Goal: Task Accomplishment & Management: Manage account settings

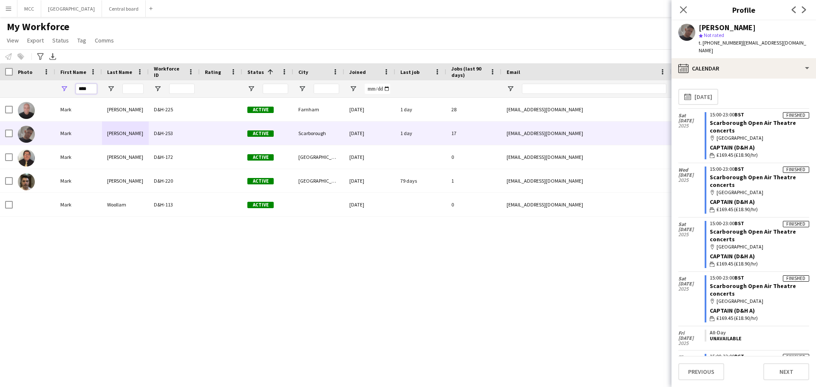
click at [82, 87] on input "****" at bounding box center [86, 89] width 21 height 10
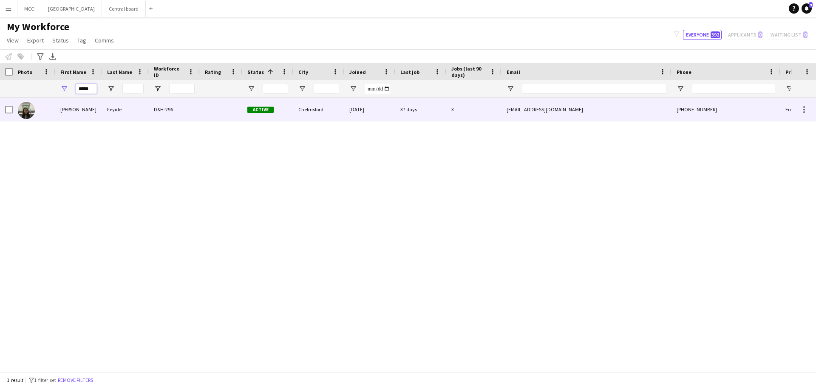
type input "*****"
click at [255, 112] on span "Active" at bounding box center [260, 110] width 26 height 6
click at [807, 108] on div at bounding box center [804, 110] width 10 height 10
click at [567, 103] on div "tfeyide@gmail.com" at bounding box center [586, 109] width 170 height 23
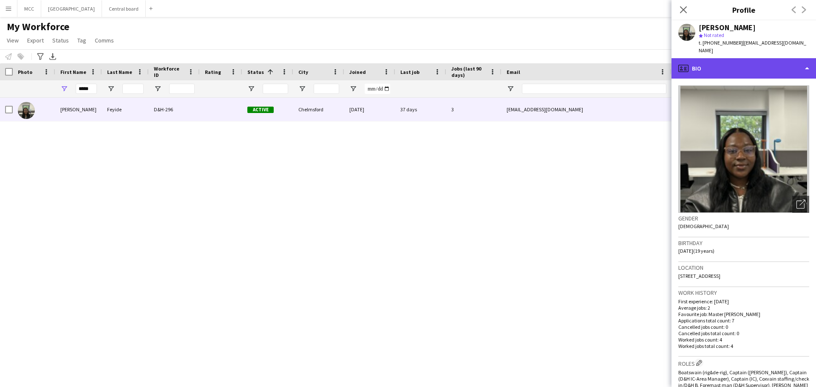
click at [798, 58] on div "profile Bio" at bounding box center [743, 68] width 144 height 20
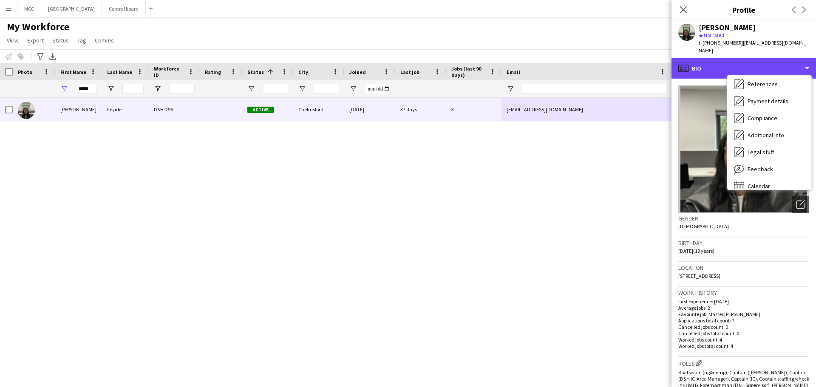
scroll to position [97, 0]
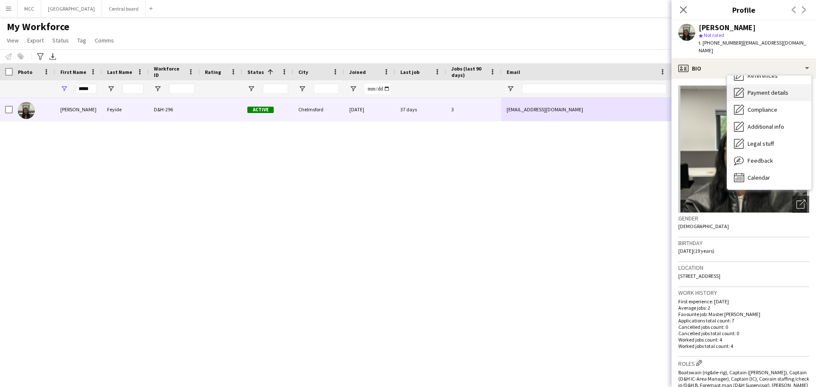
click at [782, 89] on span "Payment details" at bounding box center [768, 93] width 41 height 8
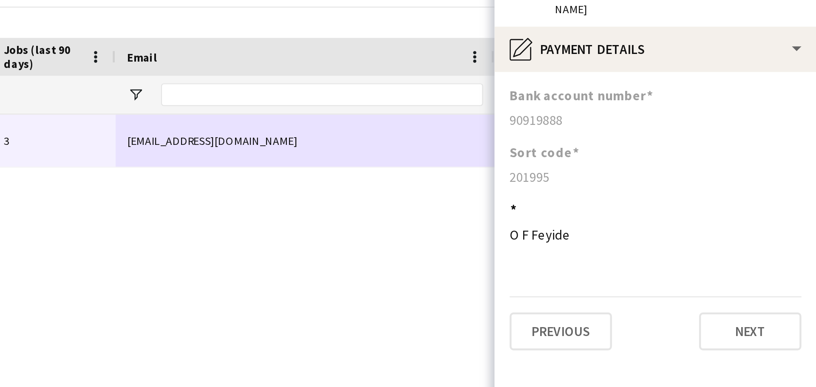
click at [615, 163] on div "Tammy Feyide D&H-296 Active Chelmsford 29-06-2025 37 days 3 tfeyide@gmail.com +…" at bounding box center [395, 232] width 790 height 268
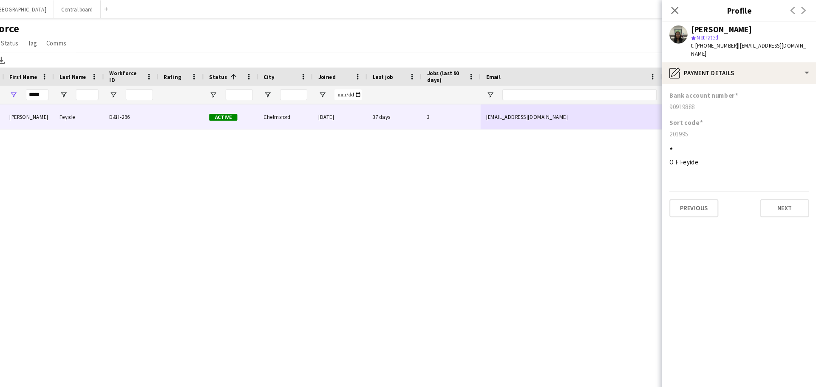
scroll to position [0, 0]
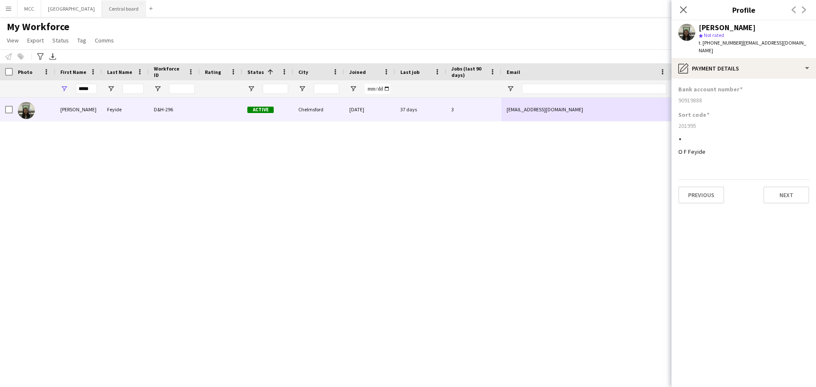
click at [126, 11] on button "Central board Close" at bounding box center [124, 8] width 44 height 17
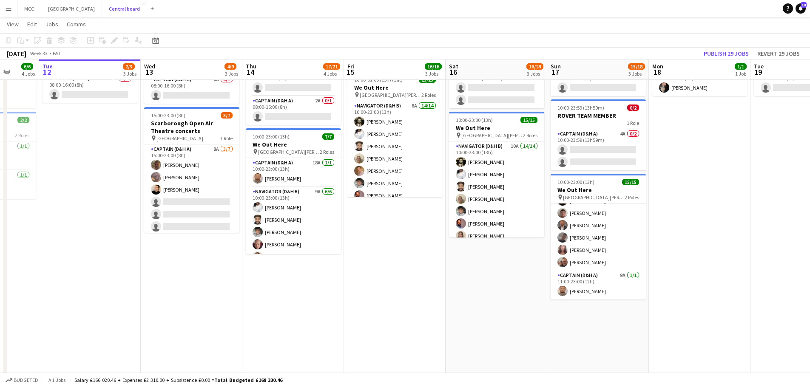
scroll to position [230, 0]
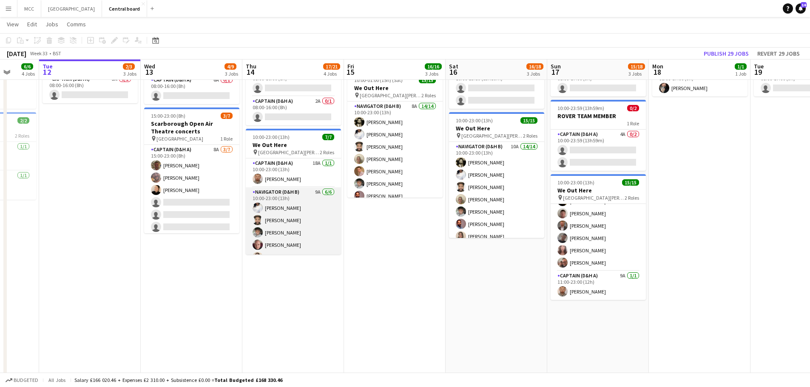
click at [289, 226] on app-card-role "Navigator (D&H B) 9A 6/6 10:00-23:00 (13h) Hayley Ekwubiri Sven Reid Eleanor Ly…" at bounding box center [293, 232] width 95 height 91
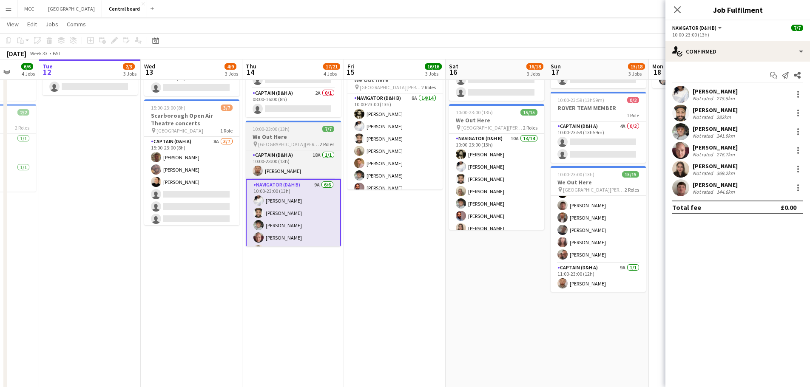
scroll to position [25, 0]
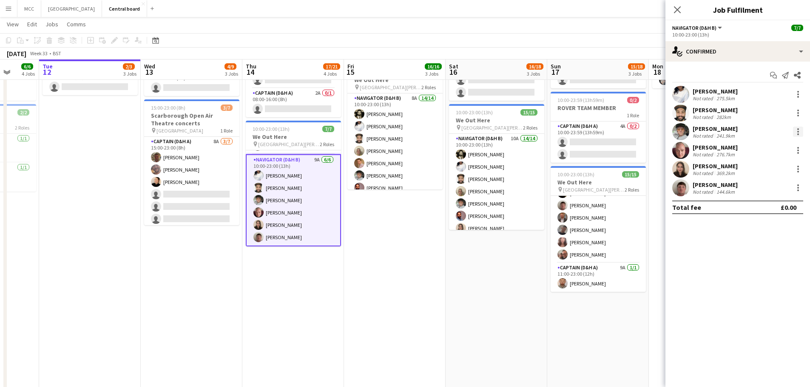
click at [800, 133] on div at bounding box center [798, 132] width 10 height 10
click at [773, 231] on span "Remove" at bounding box center [769, 229] width 53 height 8
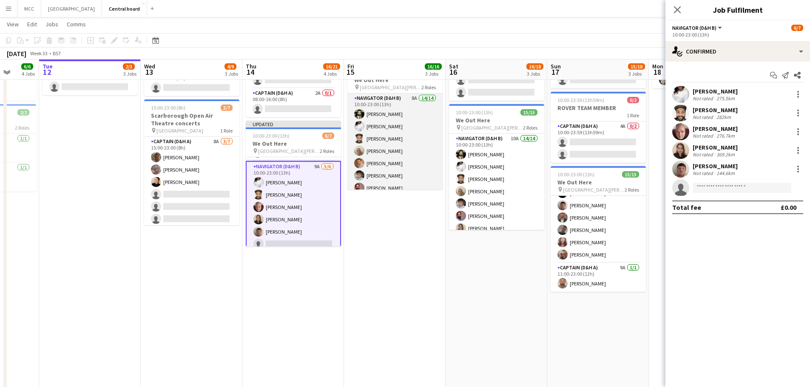
click at [418, 160] on app-card-role "Navigator (D&H B) 8A 14/14 10:00-23:00 (13h) Jeevan Lakhay Hayley Ekwubiri Sven…" at bounding box center [394, 187] width 95 height 189
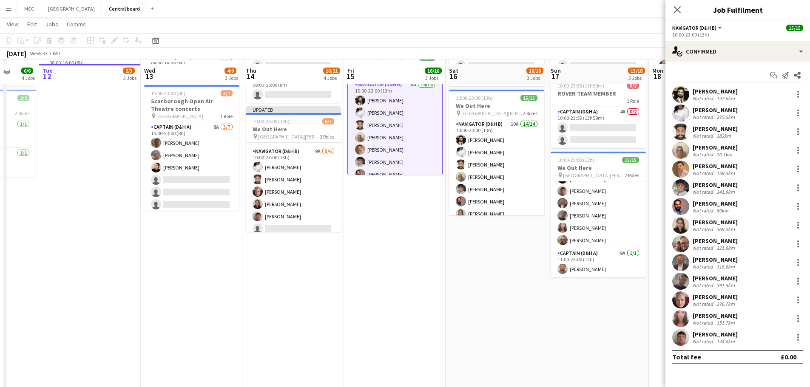
scroll to position [252, 0]
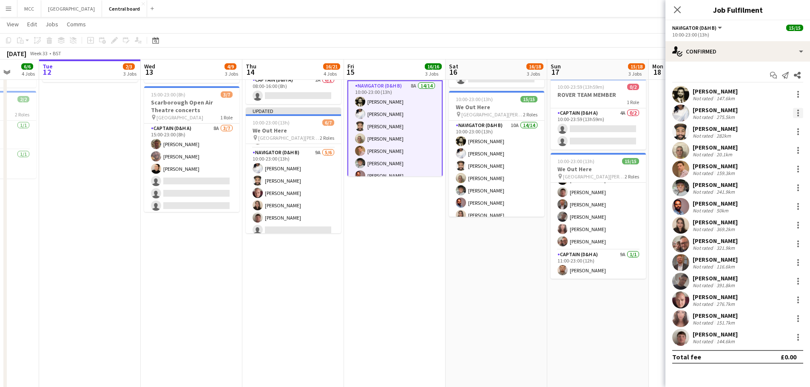
click at [801, 111] on div at bounding box center [798, 113] width 10 height 10
click at [753, 213] on span "Remove" at bounding box center [755, 210] width 25 height 7
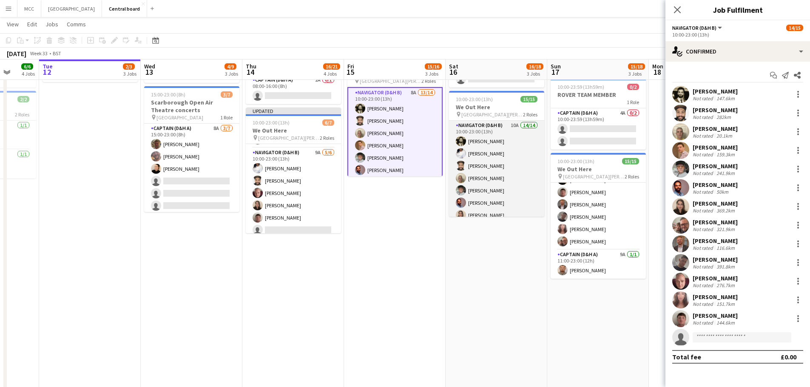
click at [479, 152] on app-card-role "Navigator (D&H B) 10A 14/14 10:00-23:00 (13h) Jeevan Lakhay Hayley Ekwubiri Sve…" at bounding box center [496, 215] width 95 height 189
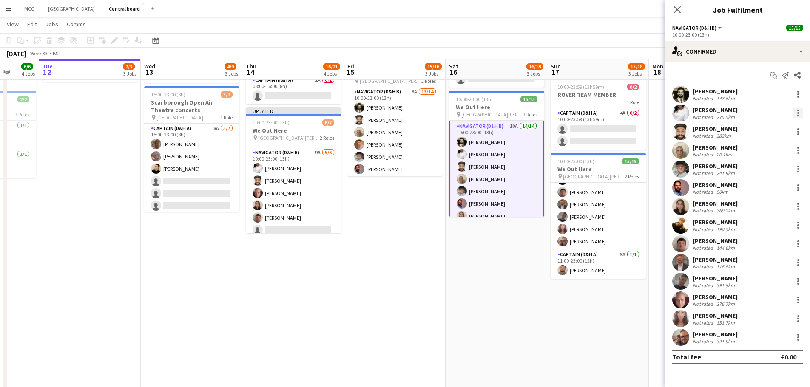
click at [799, 110] on div at bounding box center [798, 113] width 10 height 10
click at [767, 207] on span "Remove" at bounding box center [755, 210] width 25 height 7
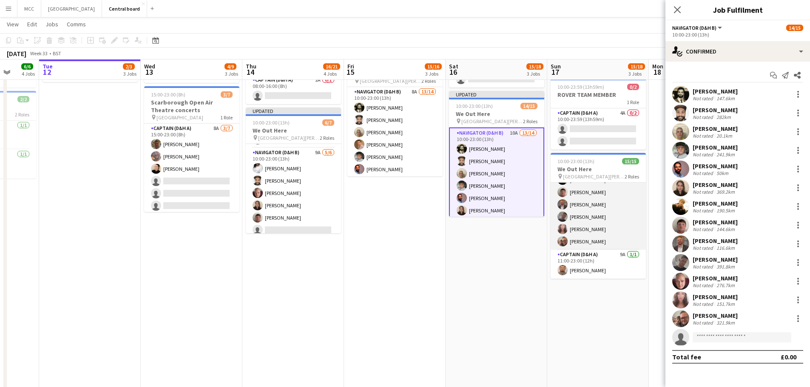
click at [571, 227] on app-card-role "Navigator (D&H B) 6A 14/14 10:00-23:00 (13h) Jeevan Lakhay Hayley Ekwubiri Sven…" at bounding box center [597, 155] width 95 height 189
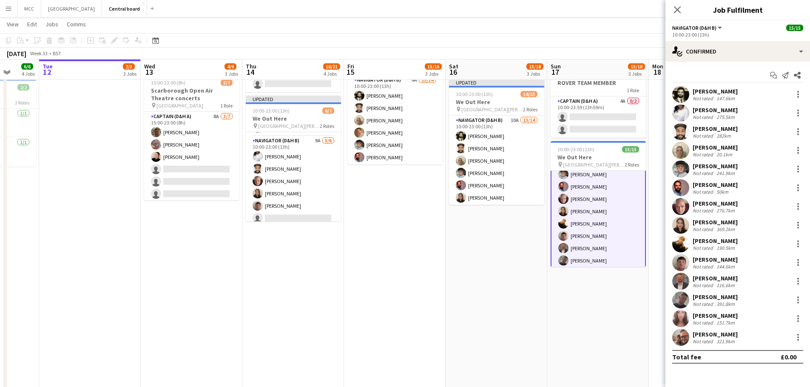
scroll to position [0, 0]
click at [801, 111] on div at bounding box center [798, 113] width 10 height 10
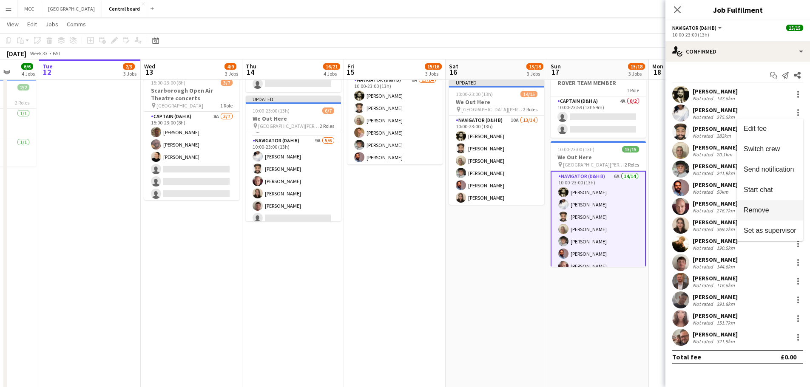
click at [760, 208] on span "Remove" at bounding box center [755, 210] width 25 height 7
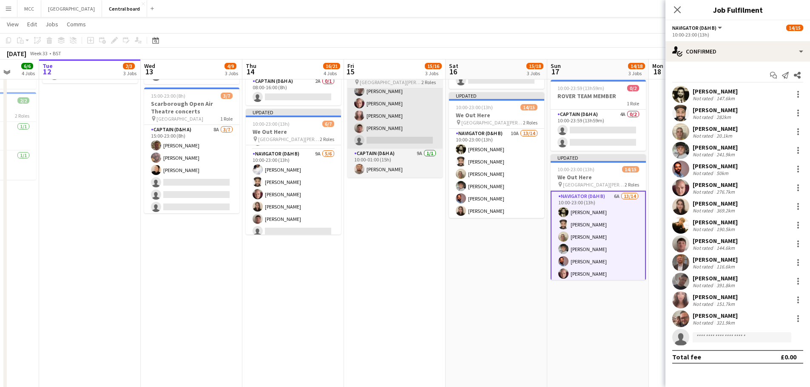
scroll to position [251, 0]
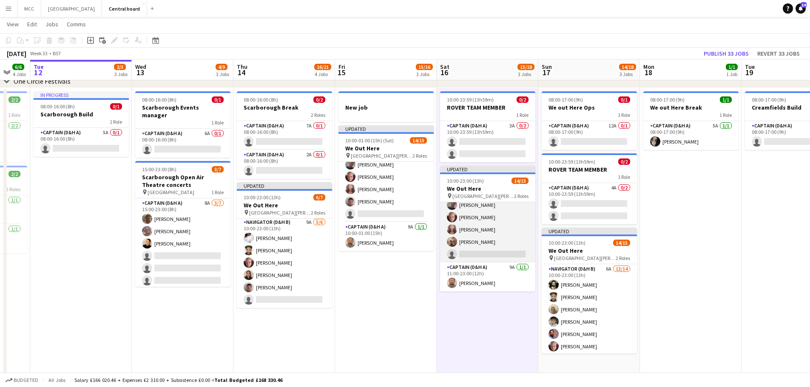
scroll to position [177, 0]
click at [479, 250] on app-card-role "Navigator (D&H B) 10A 13/14 10:00-23:00 (13h) Jeevan Lakhay Sven Reid Nathan Gr…" at bounding box center [487, 167] width 95 height 189
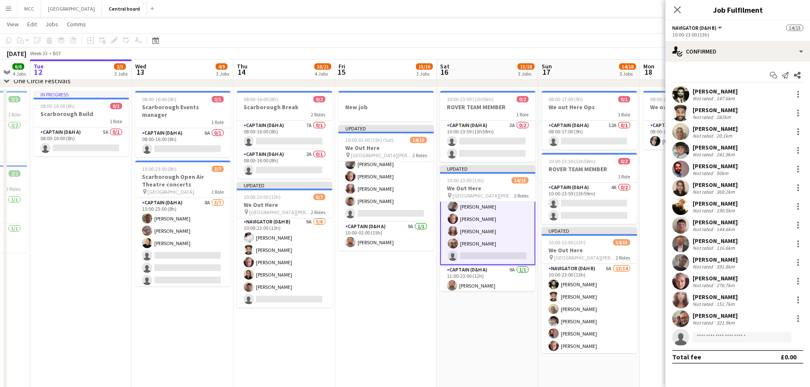
scroll to position [127, 0]
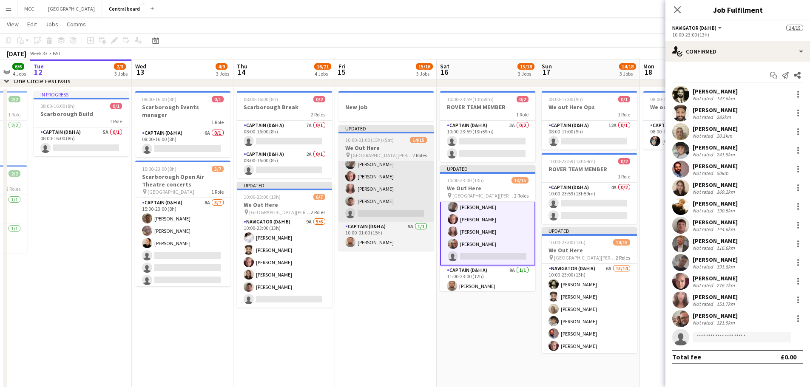
click at [394, 186] on app-card-role "Navigator (D&H B) 8A 13/14 10:00-23:00 (13h) Jeevan Lakhay Sven Reid Nathan Gra…" at bounding box center [385, 127] width 95 height 189
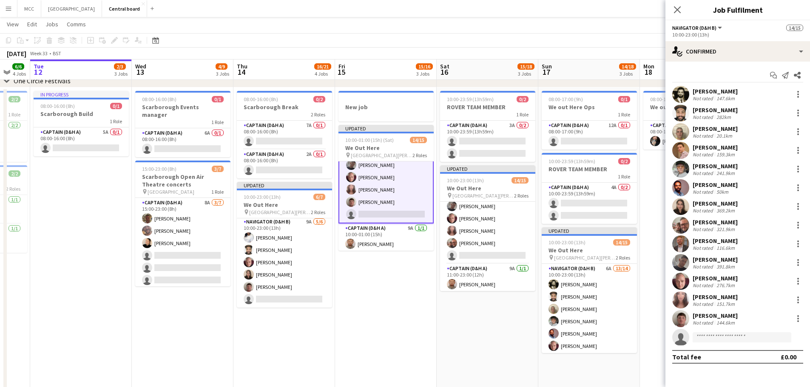
scroll to position [126, 0]
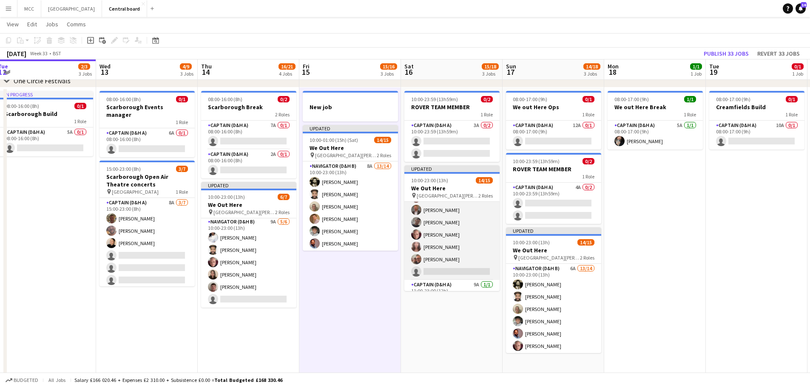
scroll to position [129, 0]
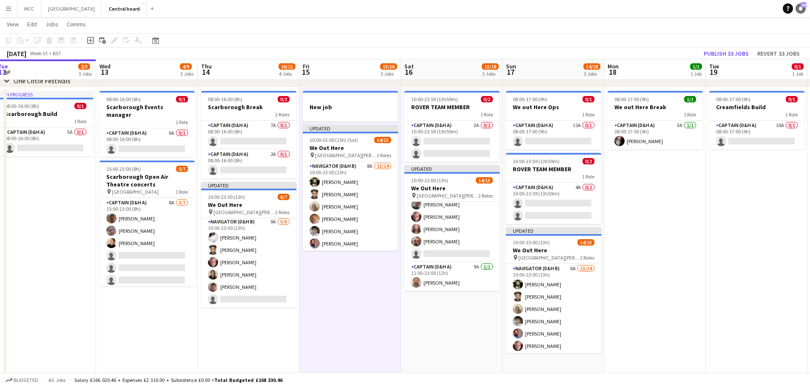
click at [802, 6] on span "14" at bounding box center [803, 5] width 6 height 6
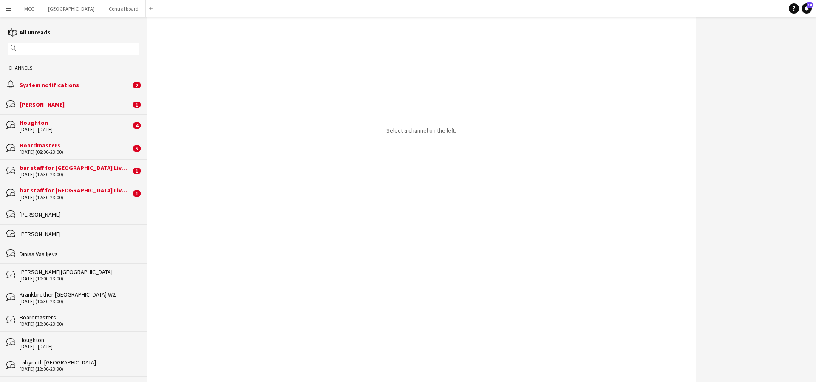
click at [61, 103] on div "[PERSON_NAME]" at bounding box center [75, 105] width 111 height 8
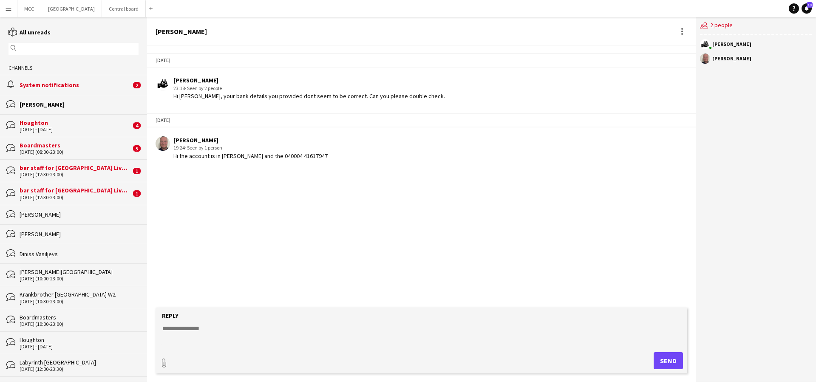
click at [273, 332] on textarea at bounding box center [422, 335] width 523 height 22
type textarea "**********"
click at [135, 11] on button "Central board Close" at bounding box center [124, 8] width 44 height 17
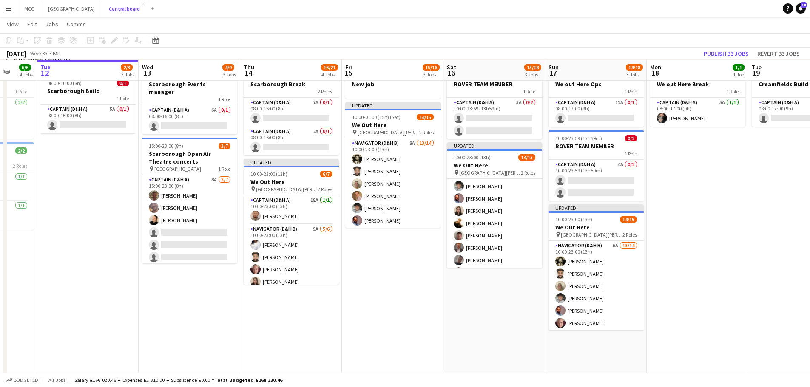
scroll to position [201, 0]
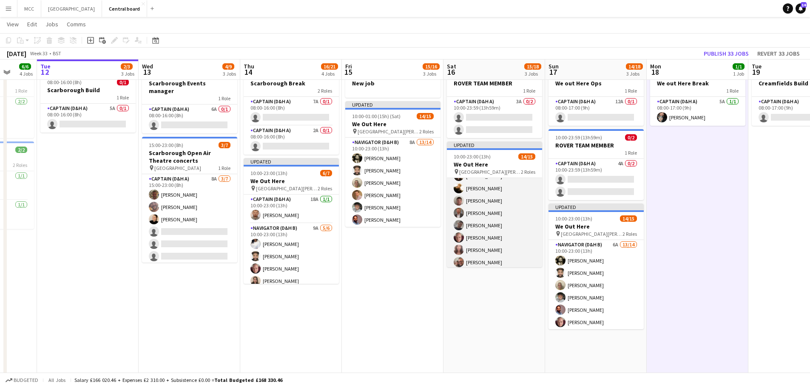
scroll to position [15, 0]
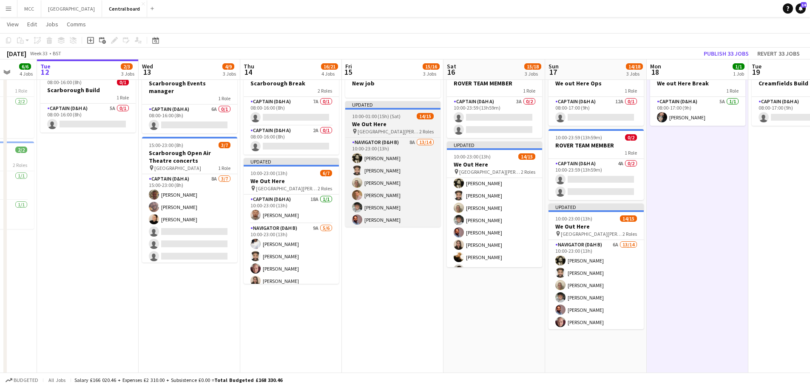
click at [402, 119] on app-job-card "Updated 10:00-01:00 (15h) (Sat) 14/15 We Out Here pin St Giles House Wimborne 2…" at bounding box center [392, 164] width 95 height 126
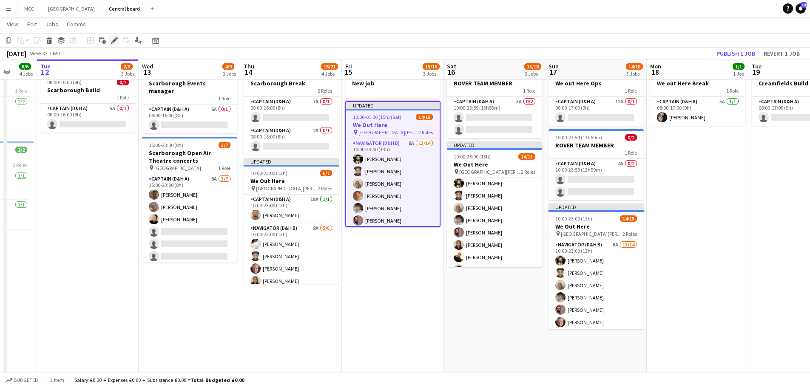
click at [112, 39] on icon "Edit" at bounding box center [114, 40] width 7 height 7
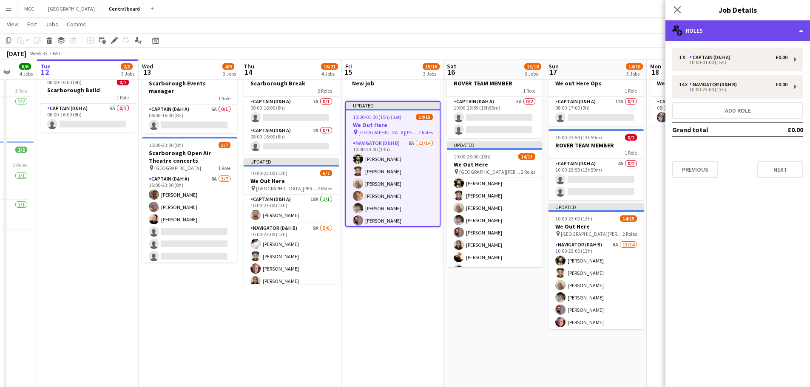
click at [802, 34] on div "multiple-users-add Roles" at bounding box center [737, 30] width 144 height 20
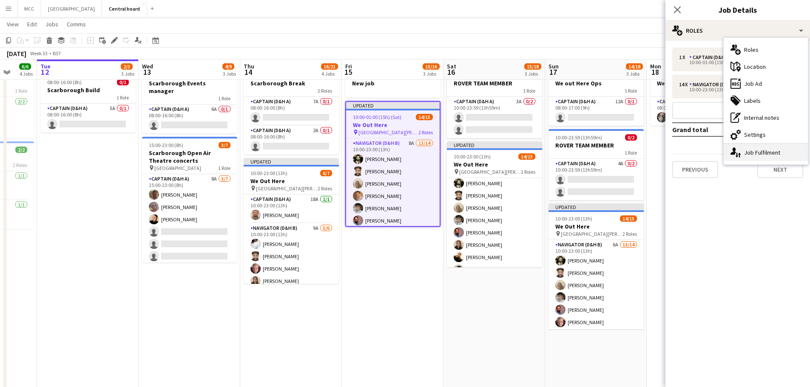
click at [785, 153] on div "single-neutral-actions-up-down Job Fulfilment" at bounding box center [765, 152] width 84 height 17
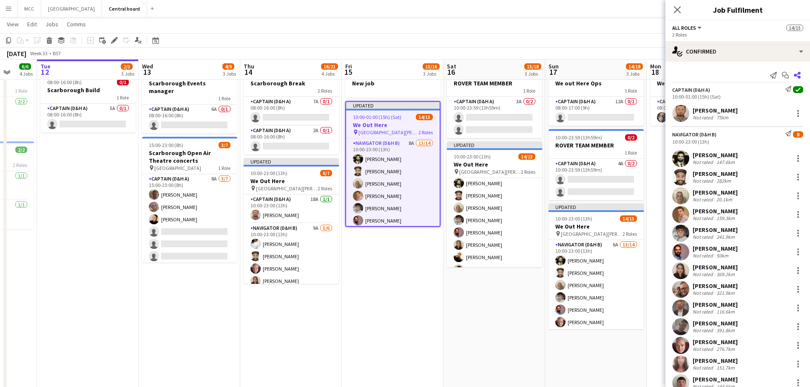
click at [793, 77] on icon "Share" at bounding box center [796, 75] width 7 height 7
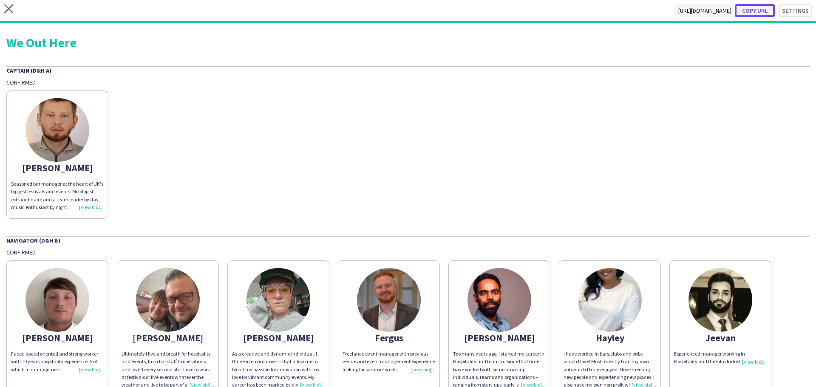
click at [757, 11] on button "Copy url" at bounding box center [755, 10] width 40 height 13
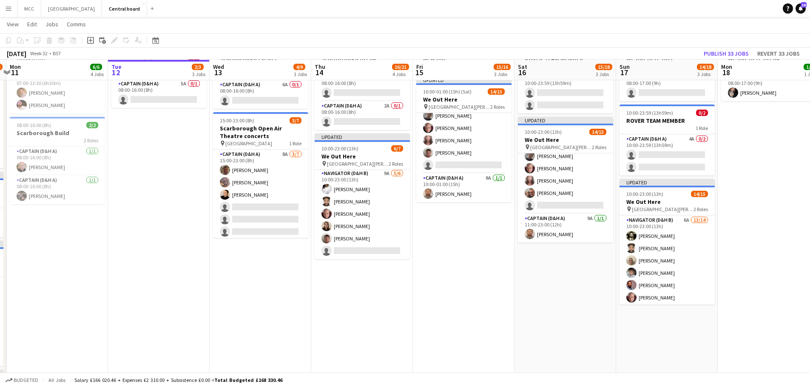
scroll to position [226, 0]
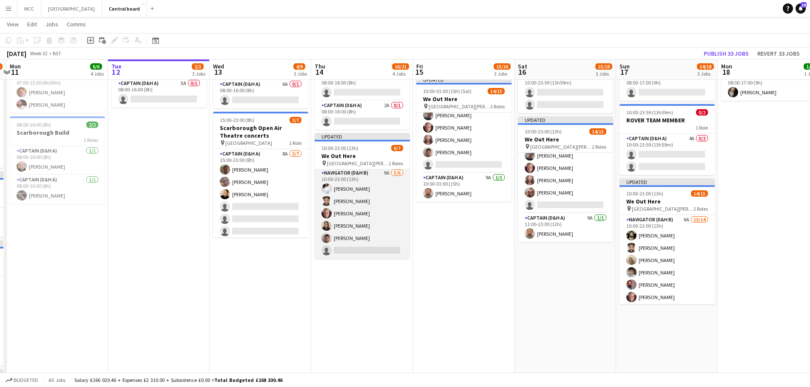
click at [376, 232] on app-card-role "Navigator (D&H B) 9A 5/6 10:00-23:00 (13h) Hayley Ekwubiri Sven Reid Scott Coop…" at bounding box center [361, 213] width 95 height 91
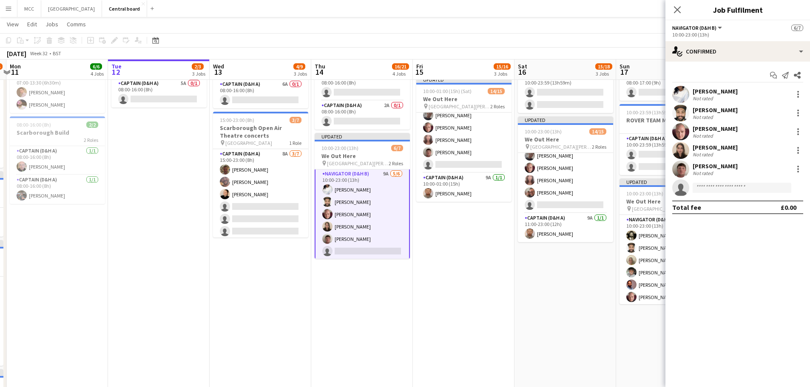
scroll to position [31, 0]
click at [798, 91] on div at bounding box center [798, 92] width 2 height 2
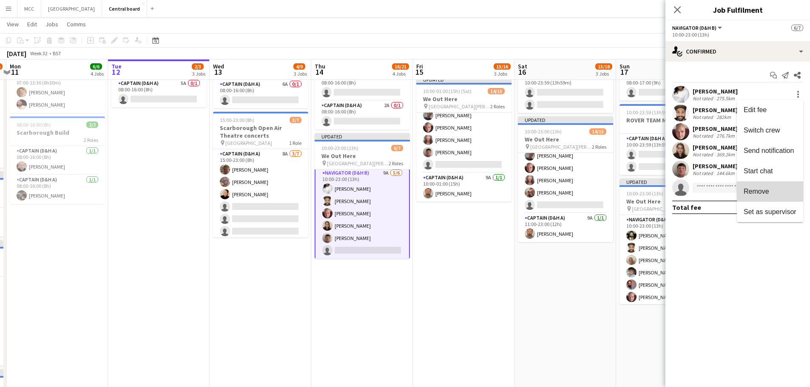
click at [772, 195] on span "Remove" at bounding box center [769, 192] width 53 height 8
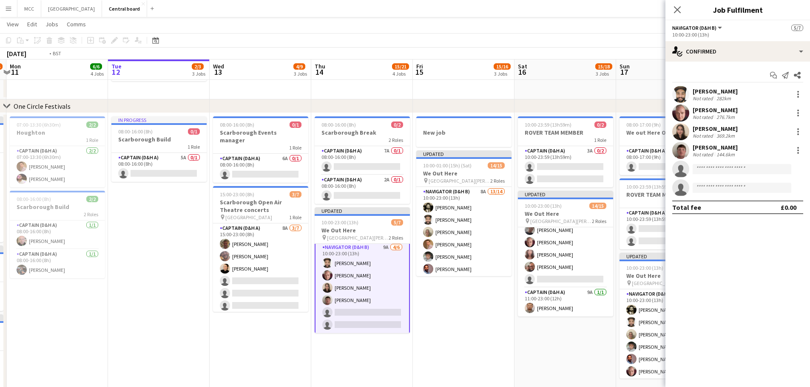
scroll to position [0, 264]
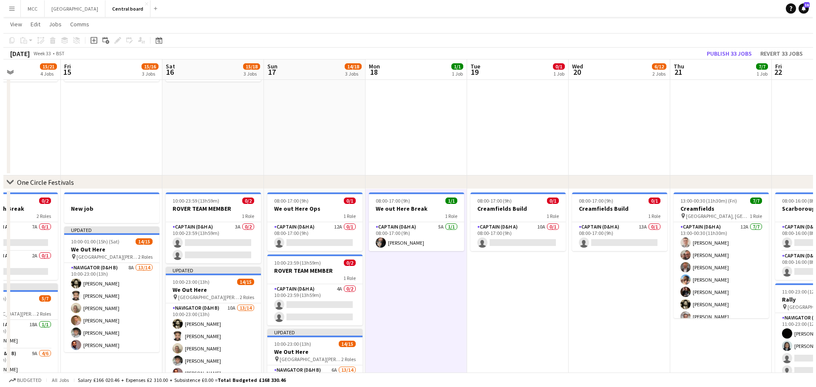
scroll to position [0, 0]
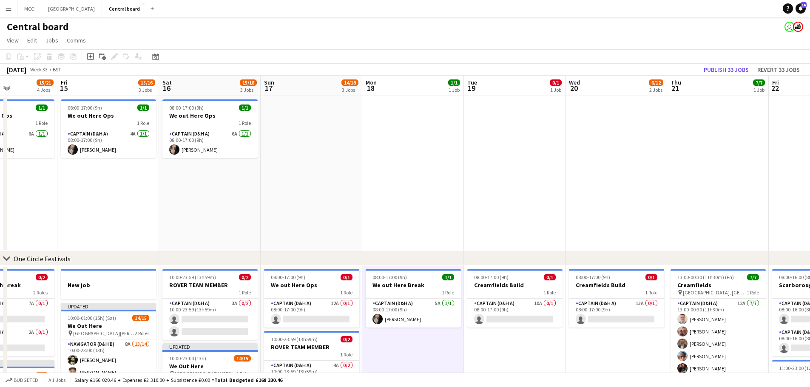
click at [6, 0] on button "Menu" at bounding box center [8, 8] width 17 height 17
click at [6, 6] on app-icon "Menu" at bounding box center [8, 8] width 7 height 7
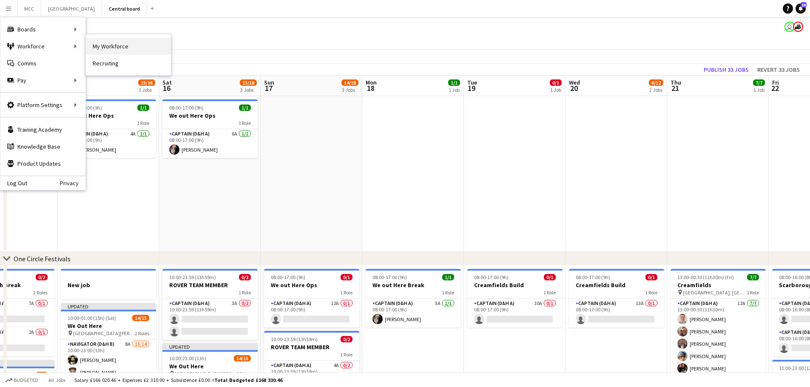
click at [115, 48] on link "My Workforce" at bounding box center [128, 46] width 85 height 17
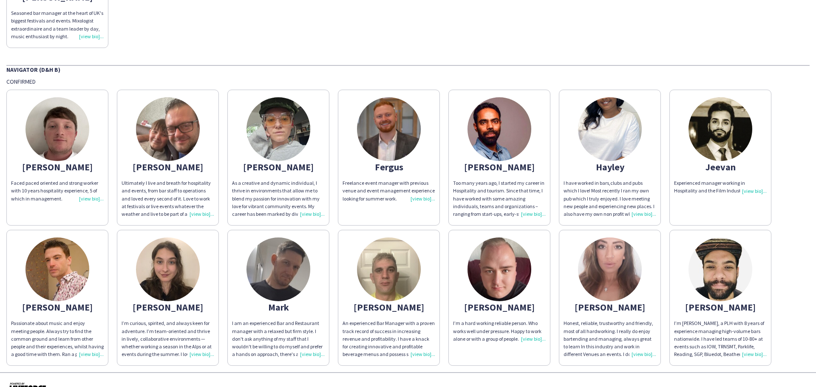
scroll to position [164, 0]
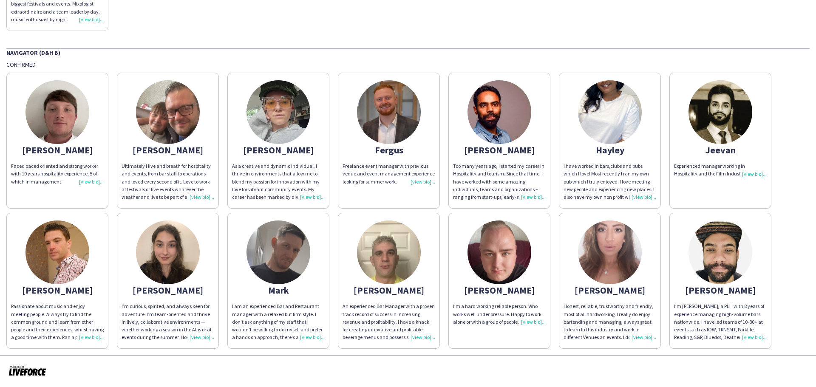
click at [426, 336] on div "An experienced Bar Manager with a proven track record of success in increasing …" at bounding box center [389, 322] width 93 height 39
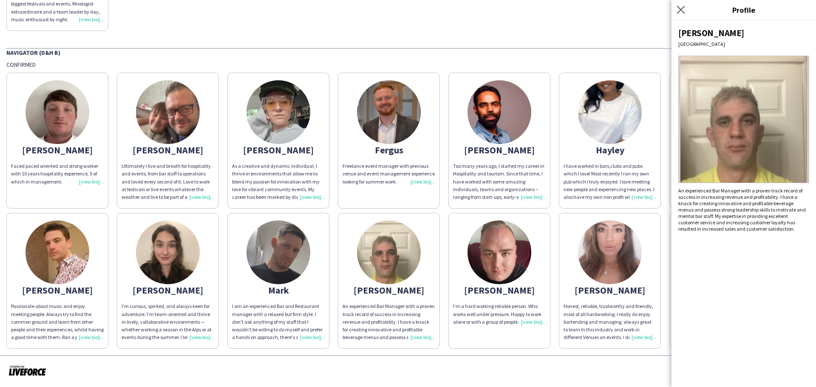
click at [678, 15] on app-icon "Close pop-in" at bounding box center [681, 10] width 12 height 12
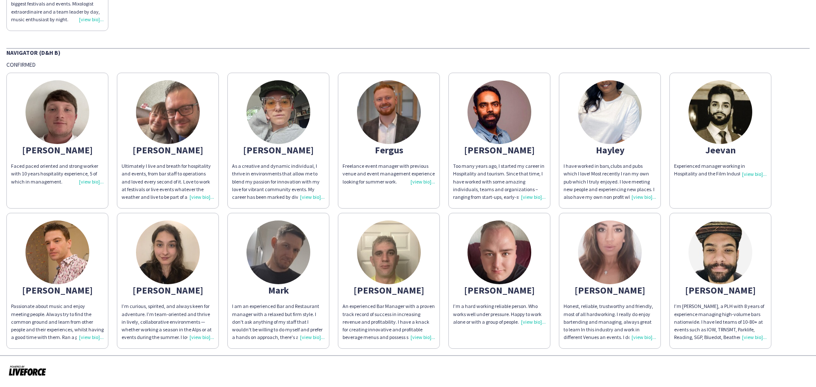
click at [391, 288] on div "Nathan" at bounding box center [389, 290] width 93 height 8
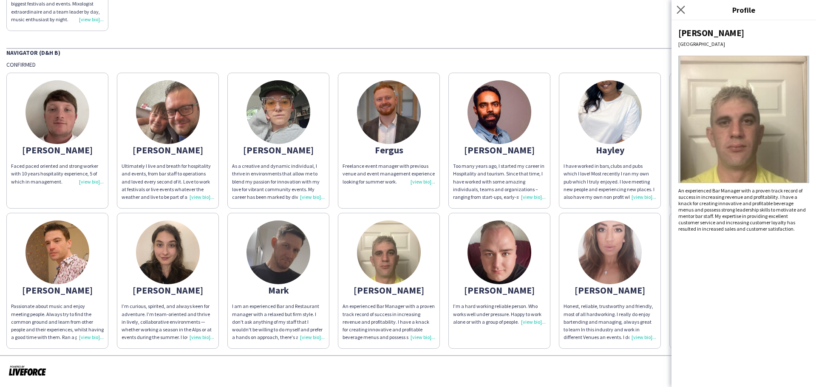
click at [682, 6] on icon "Close pop-in" at bounding box center [681, 10] width 8 height 8
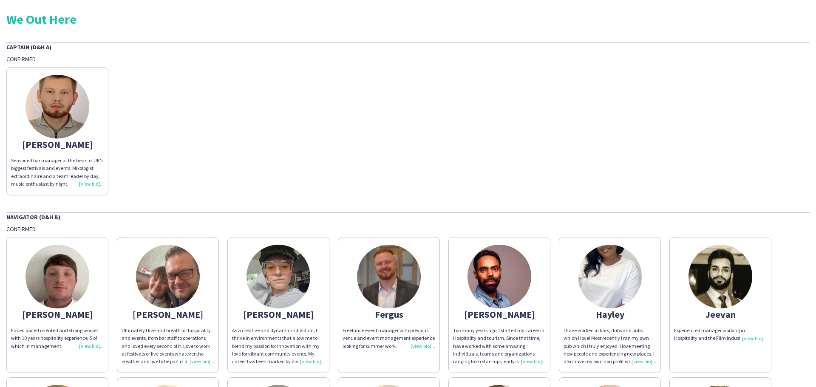
scroll to position [0, 0]
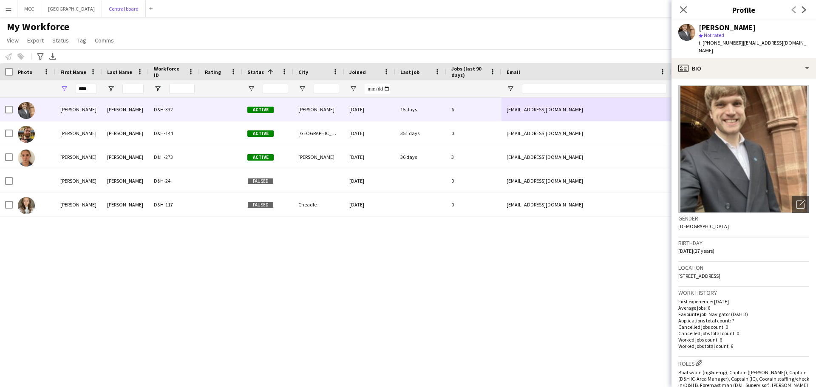
click at [134, 11] on button "Central board Close" at bounding box center [124, 8] width 44 height 17
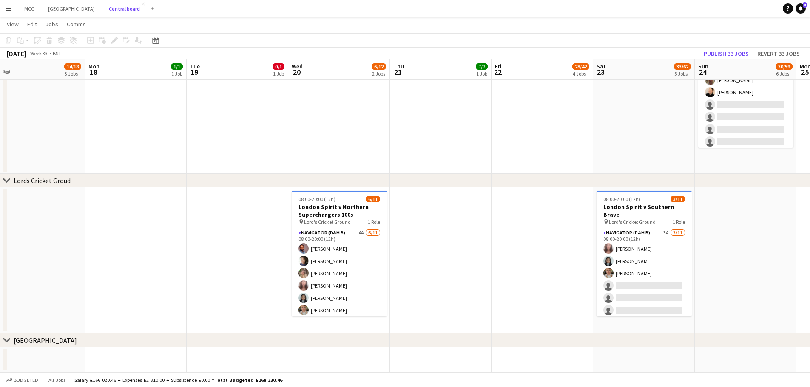
scroll to position [0, 288]
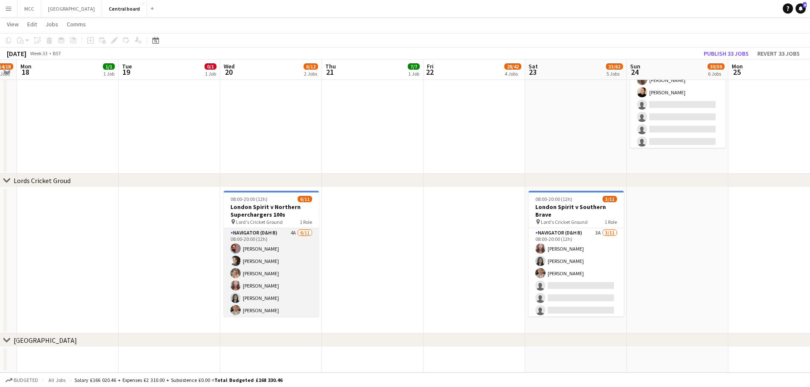
click at [292, 281] on app-card-role "Navigator (D&H B) 4A [DATE] 08:00-20:00 (12h) [PERSON_NAME] [PERSON_NAME] [PERS…" at bounding box center [271, 304] width 95 height 152
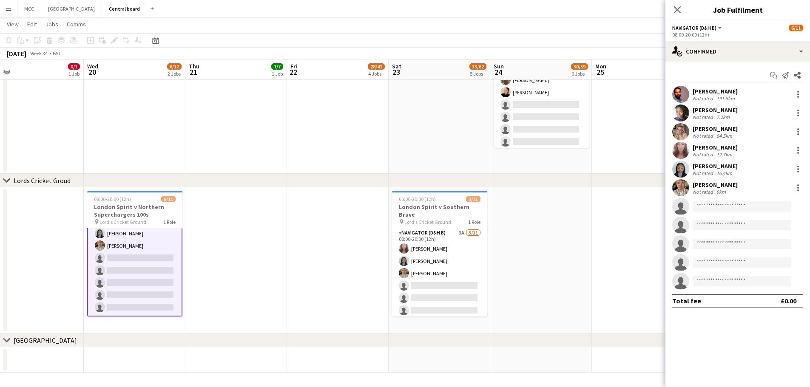
scroll to position [0, 325]
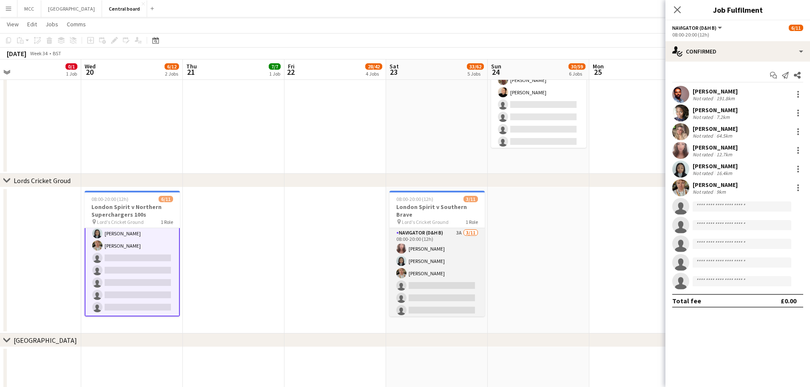
click at [457, 278] on app-card-role "Navigator (D&H B) 3A [DATE] 08:00-20:00 (12h) [PERSON_NAME] [PERSON_NAME] [PERS…" at bounding box center [436, 304] width 95 height 152
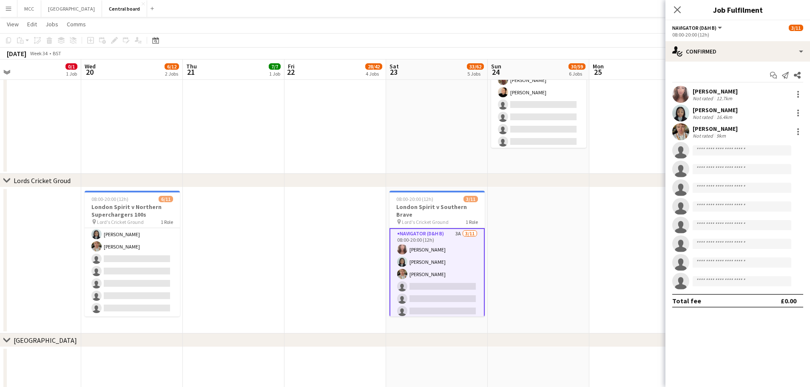
scroll to position [64, 0]
drag, startPoint x: 764, startPoint y: 40, endPoint x: 766, endPoint y: 51, distance: 11.2
click at [766, 51] on div "Navigator (D&H B) All roles Navigator (D&H B) 3/11 08:00-20:00 (12h) single-neu…" at bounding box center [737, 203] width 144 height 367
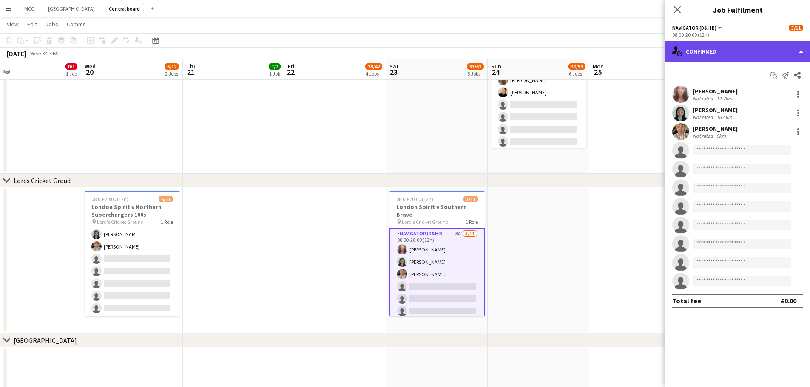
click at [766, 51] on div "single-neutral-actions-check-2 Confirmed" at bounding box center [737, 51] width 144 height 20
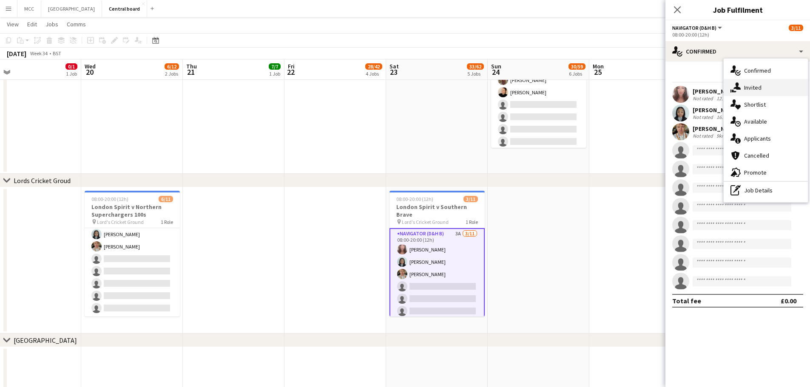
click at [766, 95] on div "single-neutral-actions-share-1 Invited" at bounding box center [765, 87] width 84 height 17
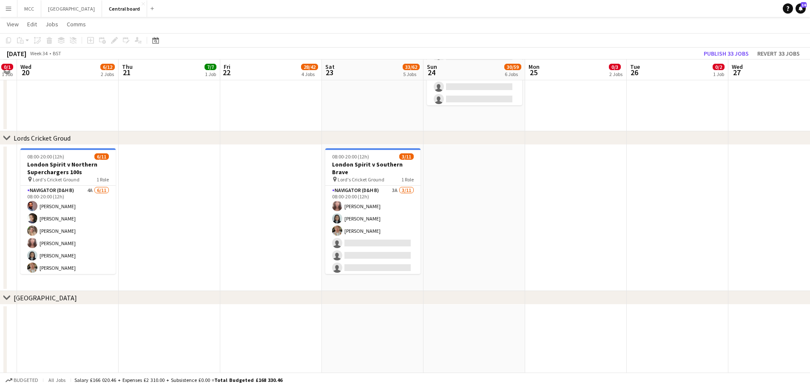
scroll to position [808, 0]
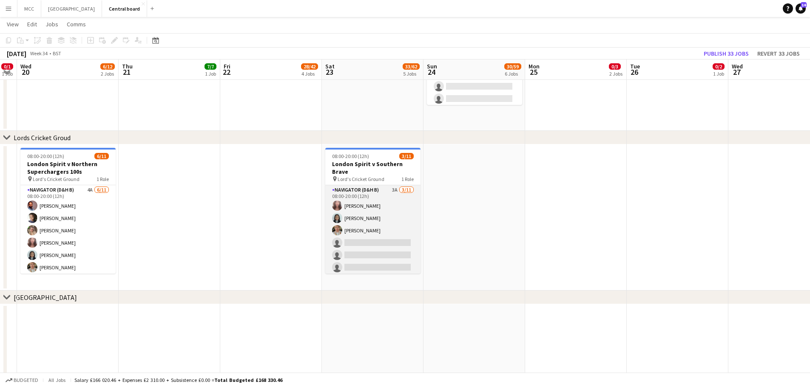
click at [360, 228] on app-card-role "Navigator (D&H B) 3A [DATE] 08:00-20:00 (12h) [PERSON_NAME] [PERSON_NAME] [PERS…" at bounding box center [372, 261] width 95 height 152
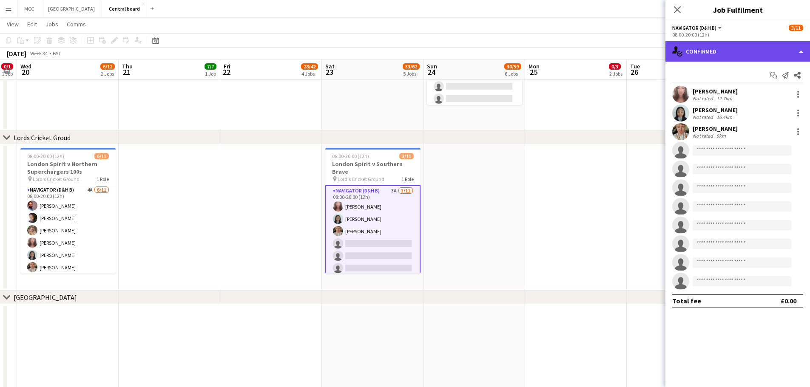
click at [795, 54] on div "single-neutral-actions-check-2 Confirmed" at bounding box center [737, 51] width 144 height 20
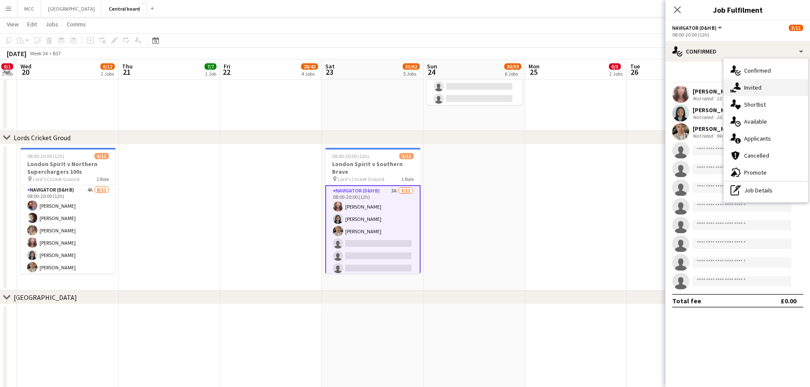
click at [762, 88] on div "single-neutral-actions-share-1 Invited" at bounding box center [765, 87] width 84 height 17
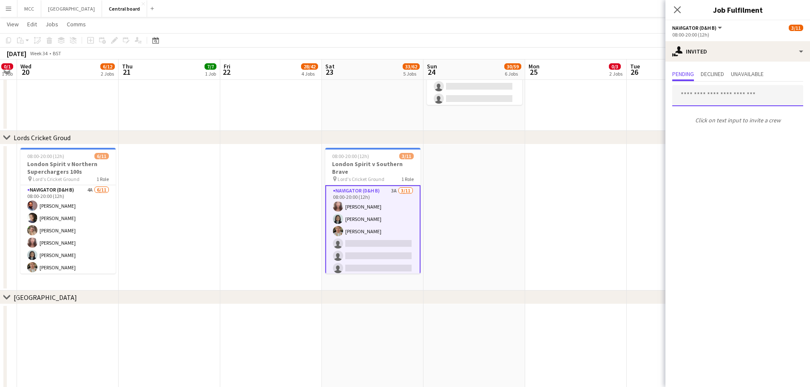
click at [733, 99] on input "text" at bounding box center [737, 95] width 131 height 21
type input "***"
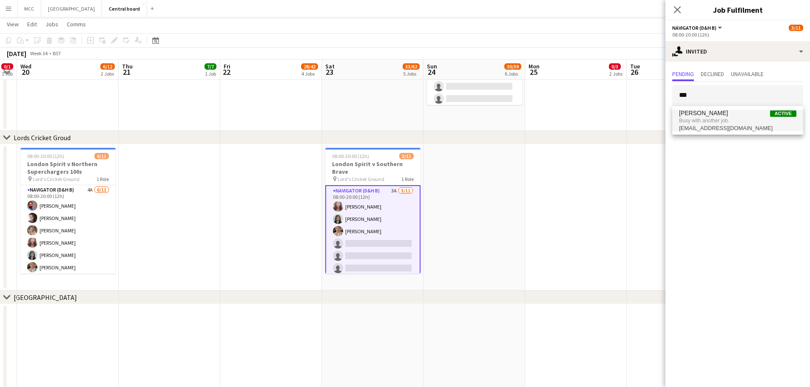
click at [732, 121] on span "Busy with another job." at bounding box center [737, 121] width 117 height 8
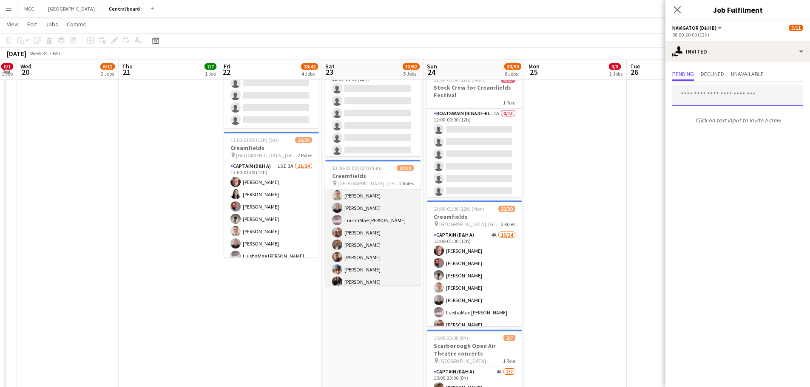
scroll to position [0, 0]
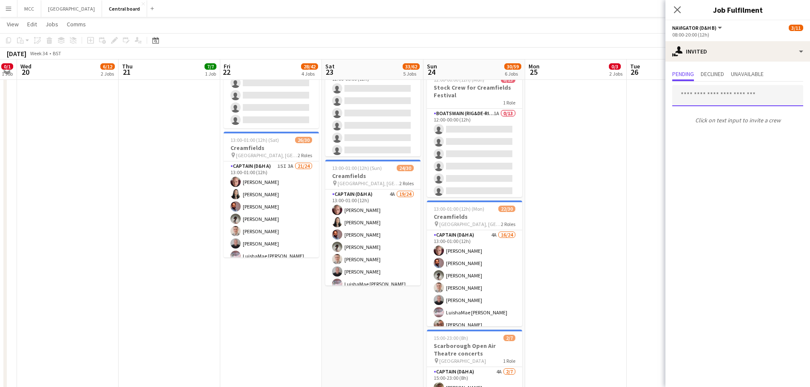
click at [714, 93] on input "text" at bounding box center [737, 95] width 131 height 21
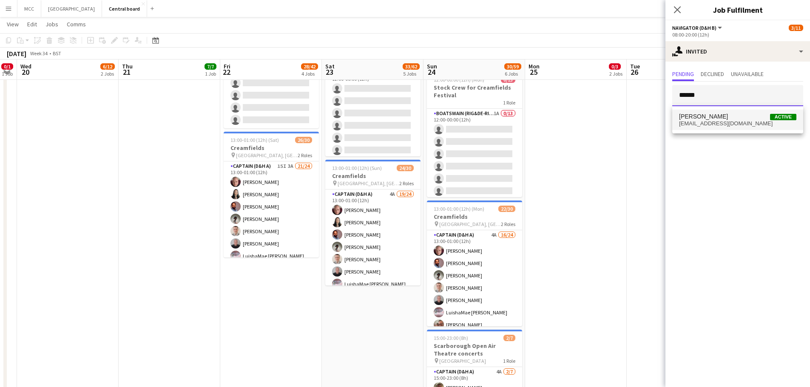
type input "******"
click at [722, 118] on span "[PERSON_NAME]" at bounding box center [703, 116] width 49 height 7
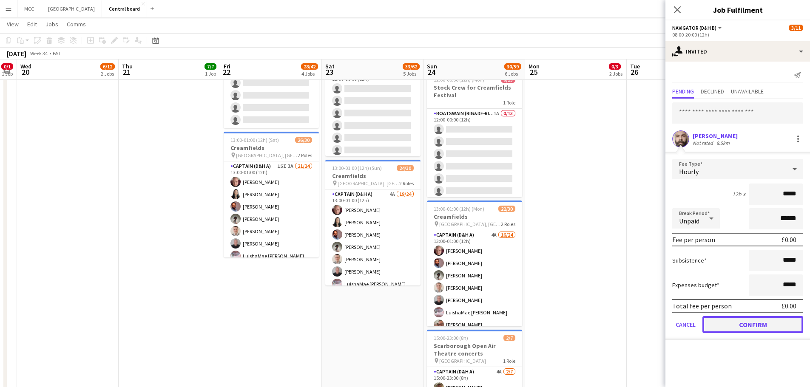
click at [764, 322] on button "Confirm" at bounding box center [752, 324] width 101 height 17
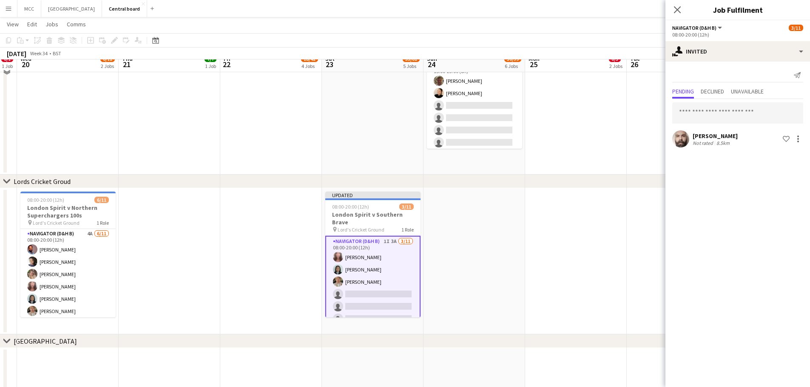
scroll to position [765, 0]
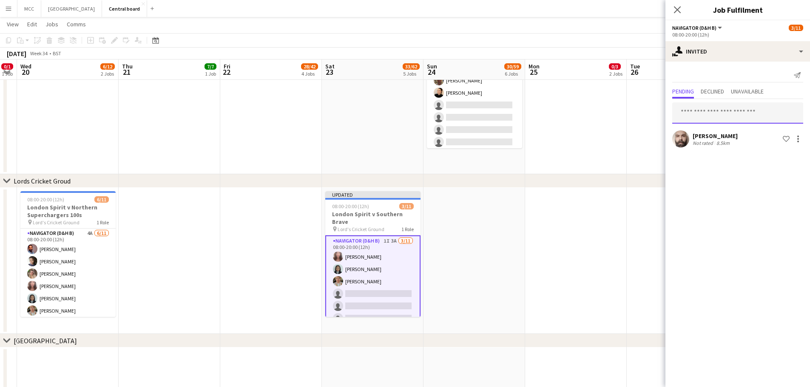
click at [703, 108] on input "text" at bounding box center [737, 112] width 131 height 21
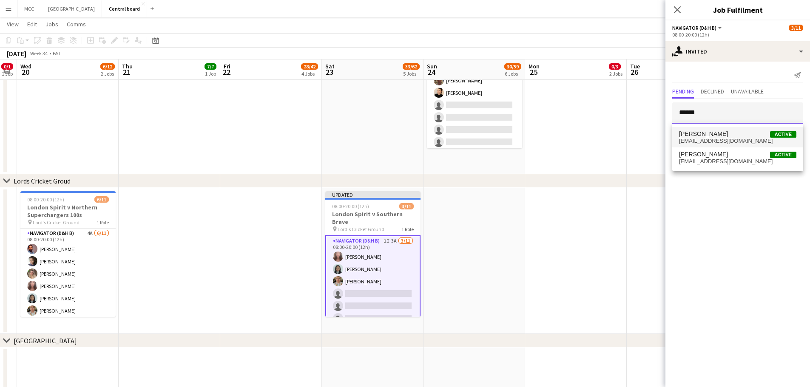
type input "******"
click at [721, 136] on span "[PERSON_NAME] Active" at bounding box center [737, 133] width 117 height 7
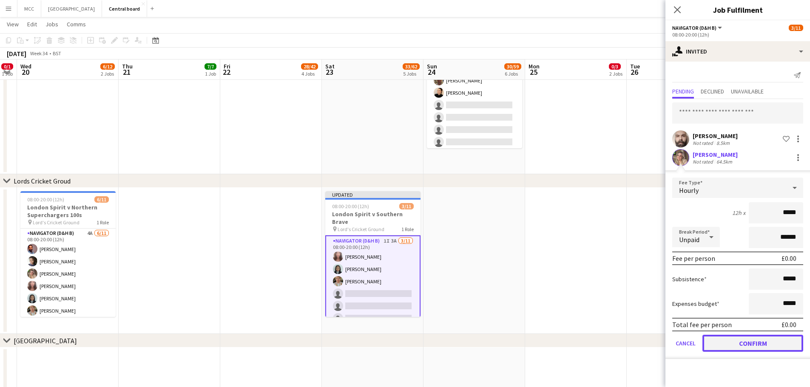
click at [780, 340] on button "Confirm" at bounding box center [752, 343] width 101 height 17
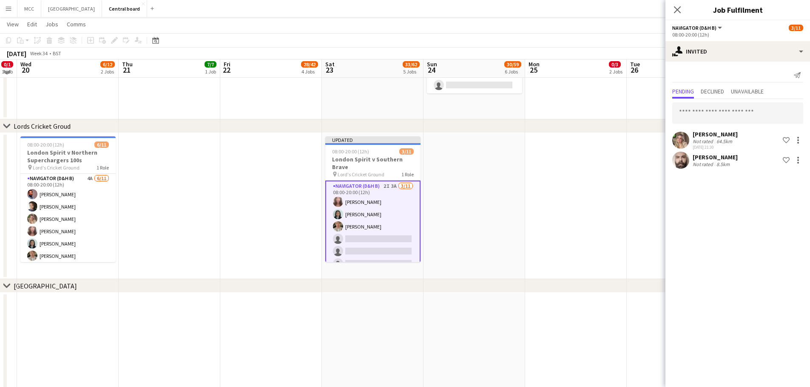
scroll to position [818, 0]
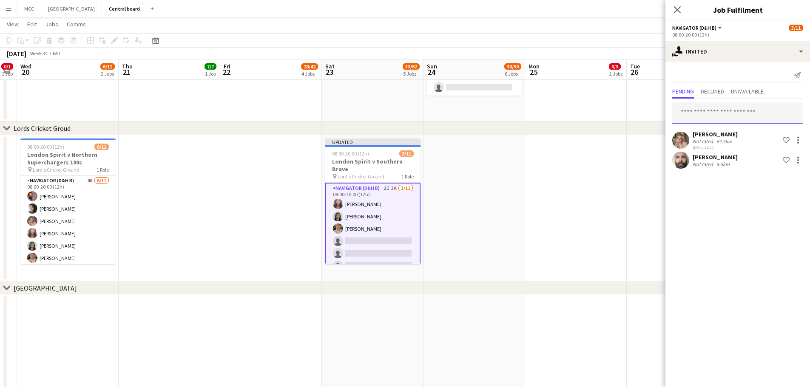
click at [731, 113] on input "text" at bounding box center [737, 112] width 131 height 21
type input "***"
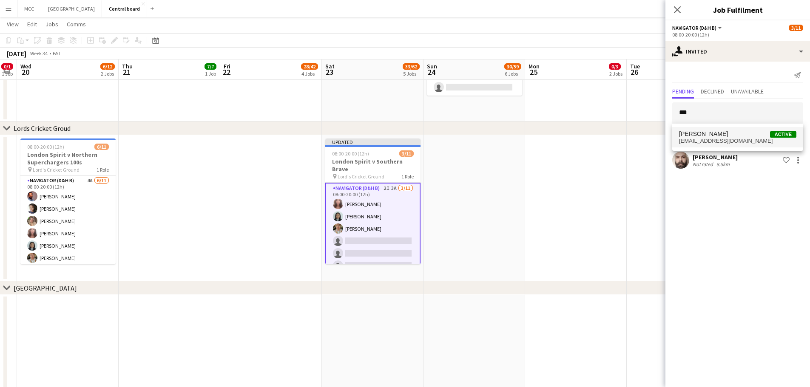
click at [728, 132] on span "[PERSON_NAME] Active" at bounding box center [737, 133] width 117 height 7
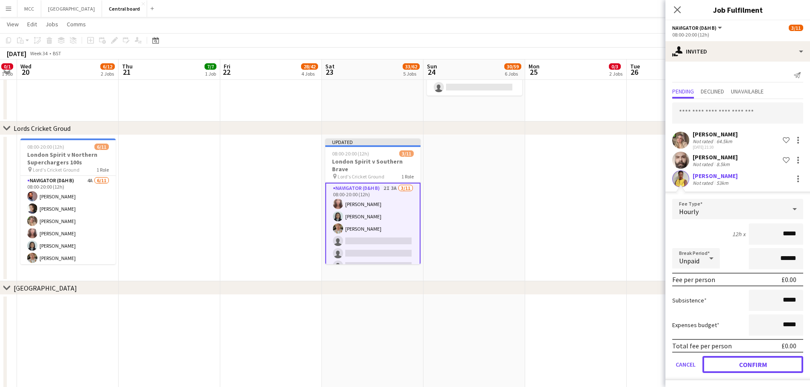
click at [751, 365] on button "Confirm" at bounding box center [752, 364] width 101 height 17
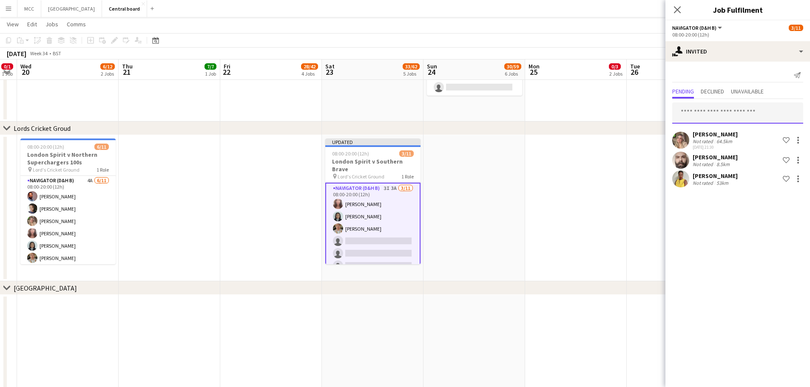
click at [756, 114] on input "text" at bounding box center [737, 112] width 131 height 21
type input "******"
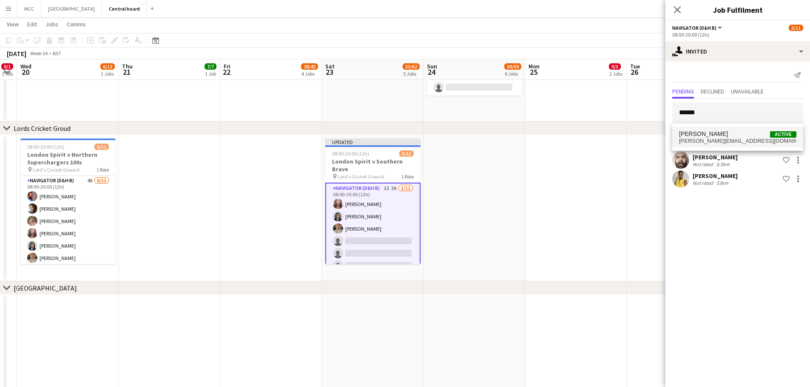
click at [755, 141] on span "[PERSON_NAME][EMAIL_ADDRESS][DOMAIN_NAME]" at bounding box center [737, 141] width 117 height 7
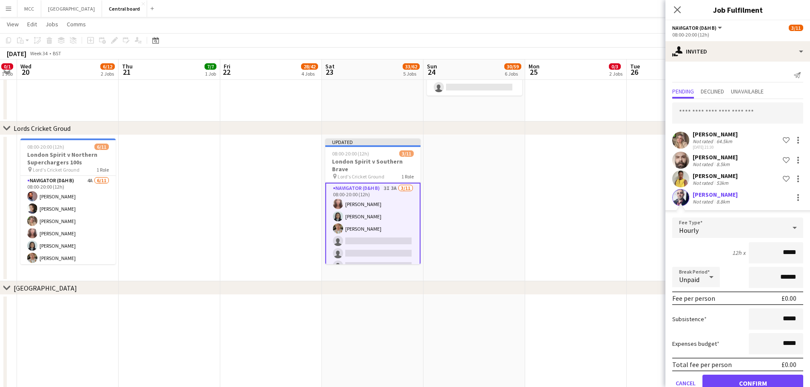
scroll to position [20, 0]
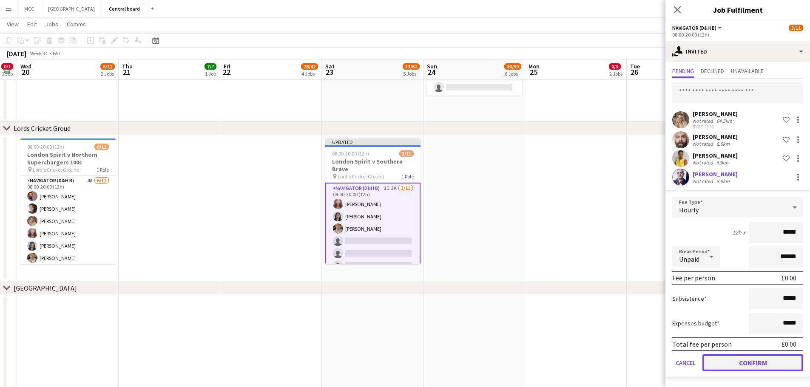
click at [762, 362] on button "Confirm" at bounding box center [752, 362] width 101 height 17
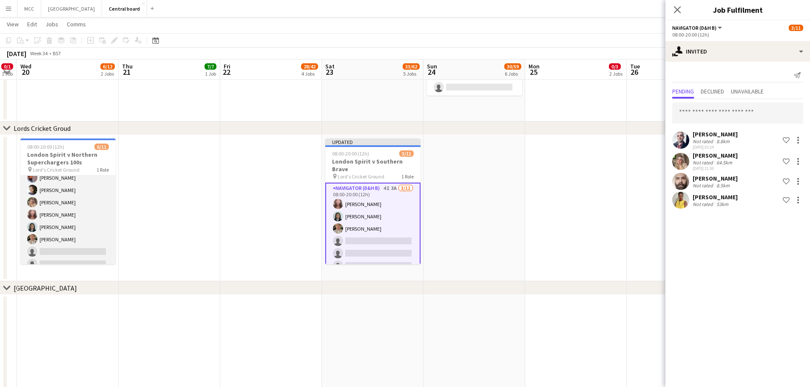
scroll to position [30, 0]
click at [62, 235] on app-card-role "Navigator (D&H B) 4A [DATE] 08:00-20:00 (12h) [PERSON_NAME] [PERSON_NAME] [PERS…" at bounding box center [67, 238] width 95 height 152
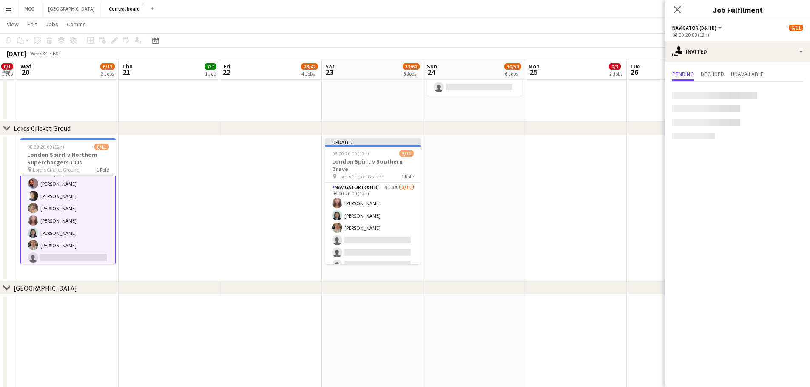
scroll to position [14, 0]
click at [730, 96] on input "text" at bounding box center [737, 95] width 131 height 21
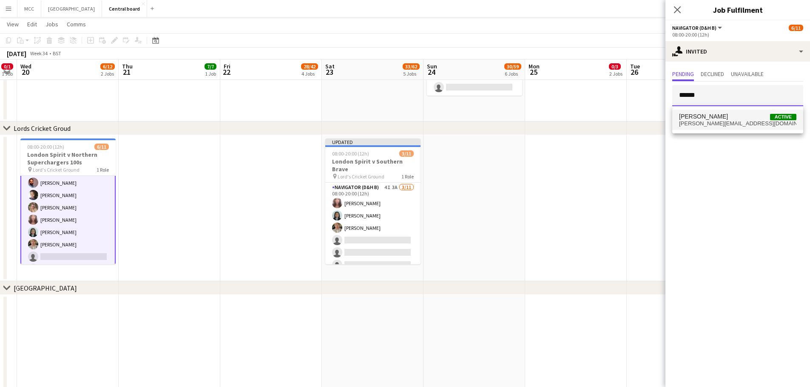
type input "******"
click at [717, 122] on span "[PERSON_NAME][EMAIL_ADDRESS][DOMAIN_NAME]" at bounding box center [737, 123] width 117 height 7
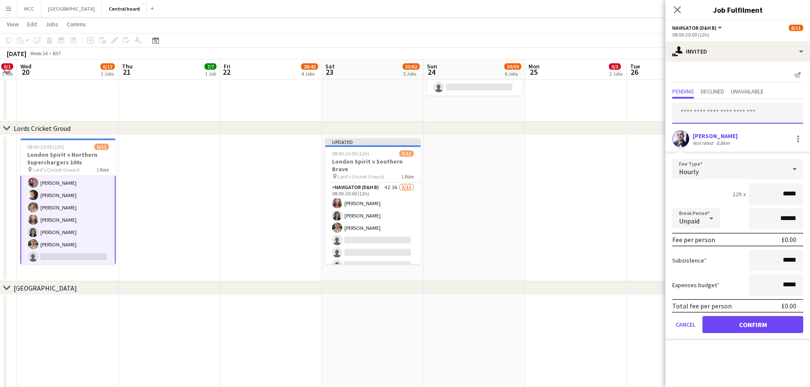
click at [748, 116] on input "text" at bounding box center [737, 112] width 131 height 21
type input "***"
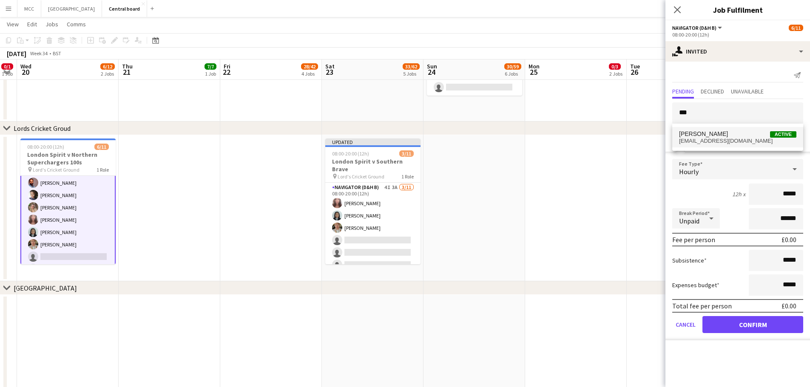
click at [745, 144] on span "[EMAIL_ADDRESS][DOMAIN_NAME]" at bounding box center [737, 141] width 117 height 7
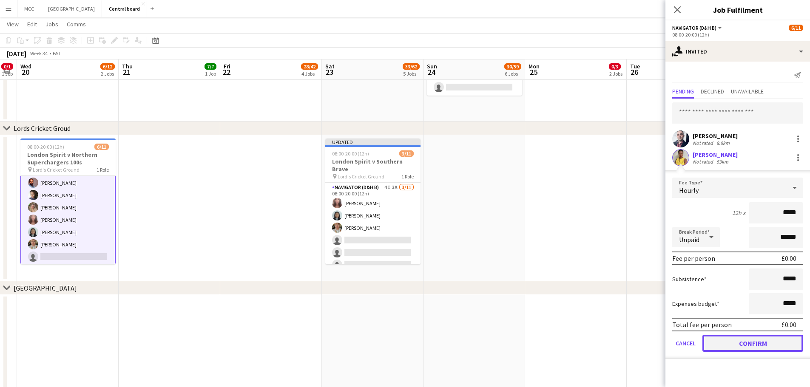
click at [755, 338] on button "Confirm" at bounding box center [752, 343] width 101 height 17
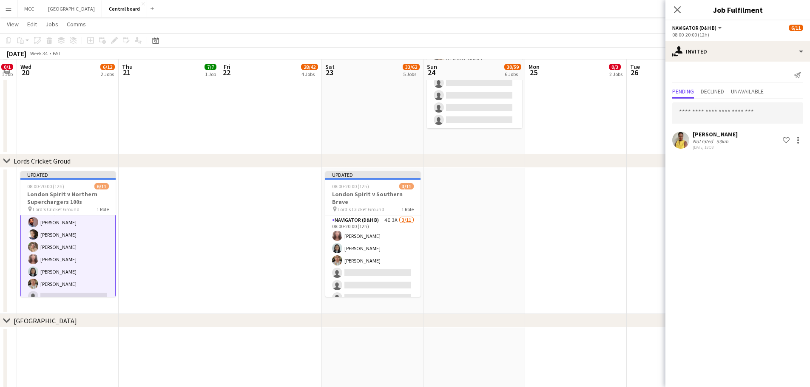
scroll to position [785, 0]
click at [475, 245] on app-date-cell at bounding box center [474, 240] width 102 height 146
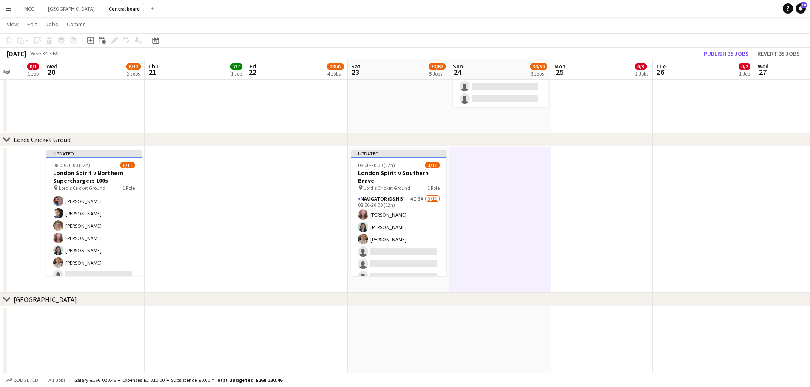
scroll to position [0, 252]
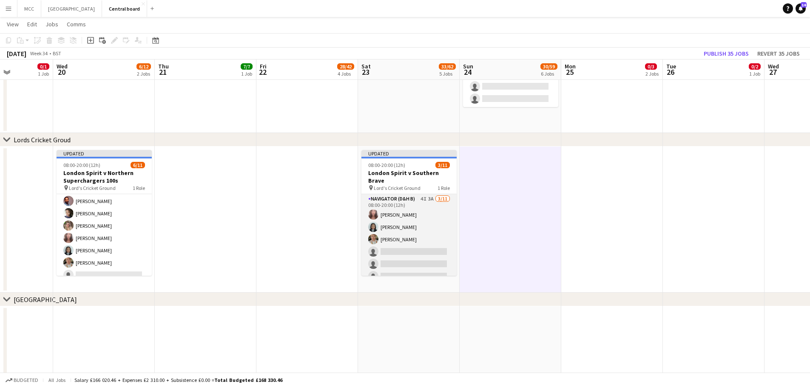
click at [418, 242] on app-card-role "Navigator (D&H B) 4I 3A [DATE] 08:00-20:00 (12h) [PERSON_NAME] [PERSON_NAME] [P…" at bounding box center [408, 270] width 95 height 152
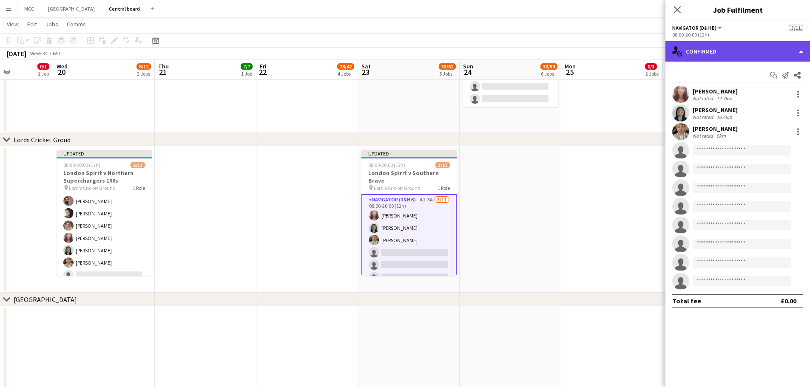
click at [730, 53] on div "single-neutral-actions-check-2 Confirmed" at bounding box center [737, 51] width 144 height 20
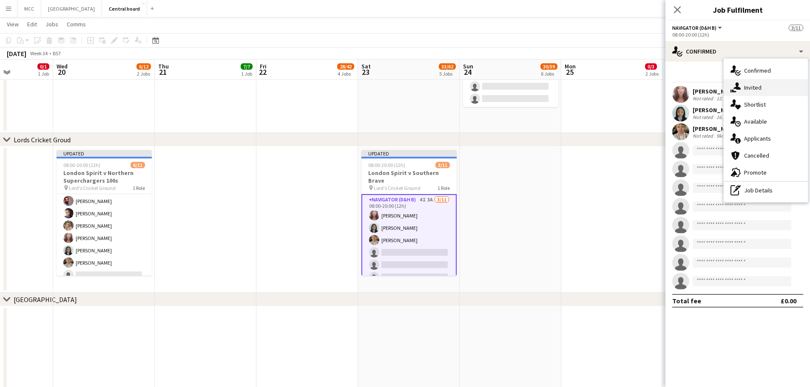
click at [757, 87] on div "single-neutral-actions-share-1 Invited" at bounding box center [765, 87] width 84 height 17
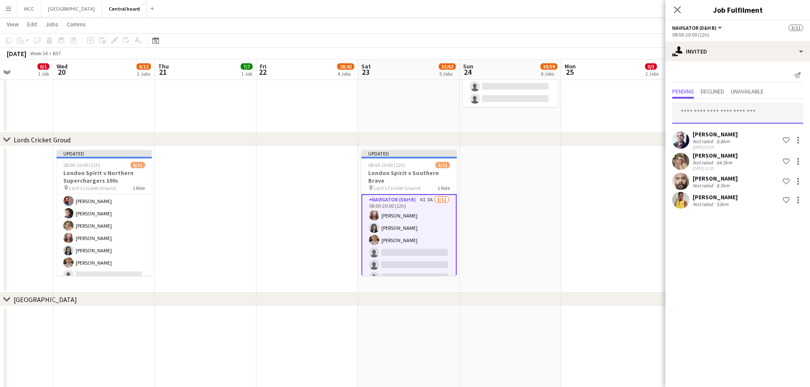
click at [740, 114] on input "text" at bounding box center [737, 112] width 131 height 21
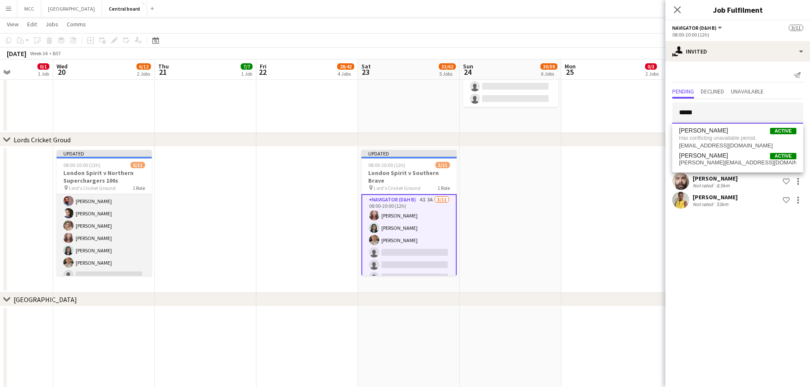
type input "*****"
click at [109, 214] on app-card-role "Navigator (D&H B) 1I 4A [DATE] 08:00-20:00 (12h) [PERSON_NAME] [PERSON_NAME] [P…" at bounding box center [104, 257] width 95 height 152
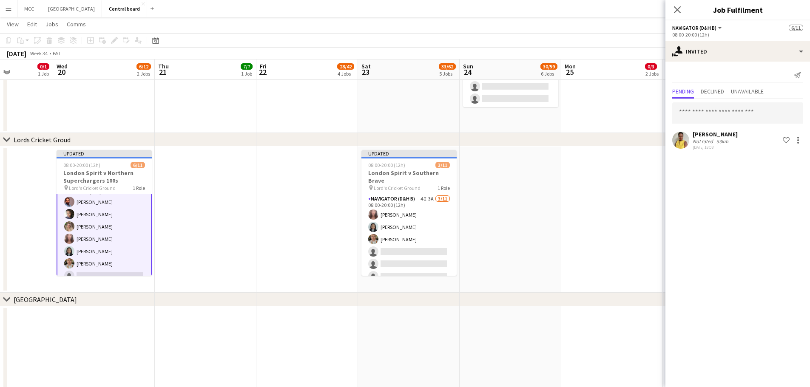
scroll to position [14, 0]
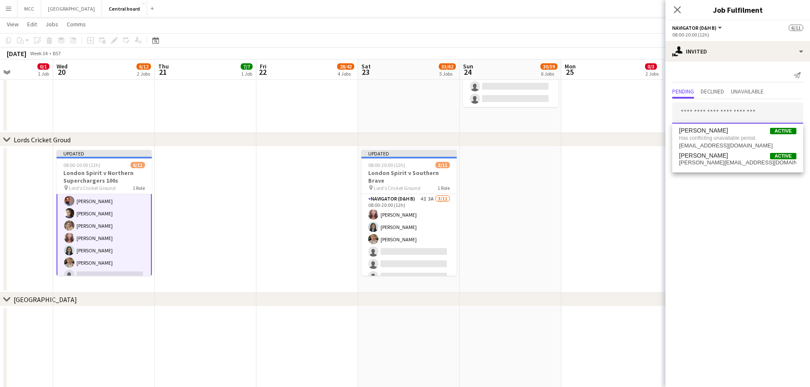
click at [781, 108] on input "text" at bounding box center [737, 112] width 131 height 21
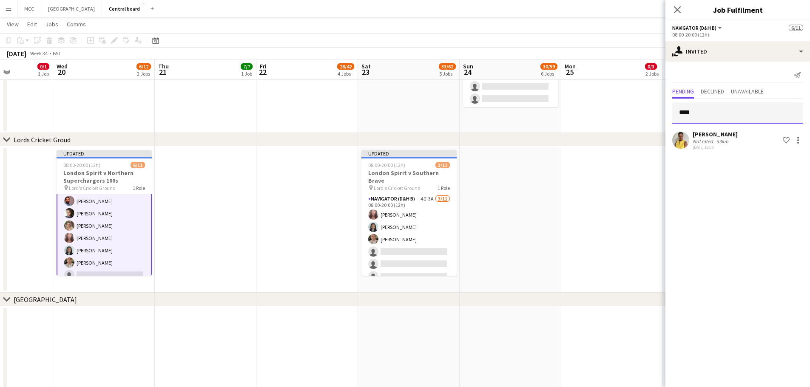
type input "****"
click at [540, 199] on app-date-cell at bounding box center [510, 220] width 102 height 146
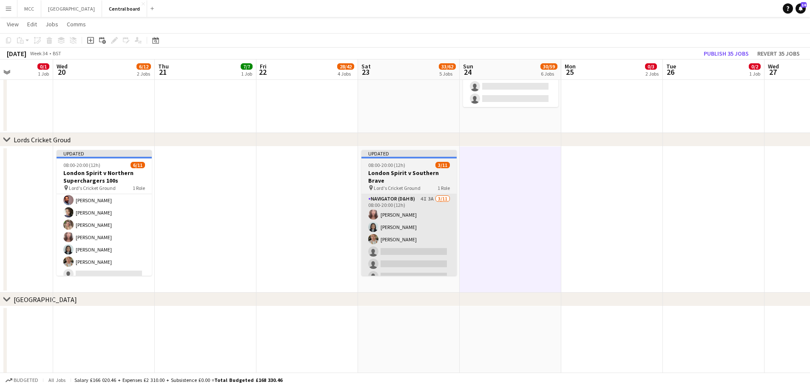
scroll to position [14, 0]
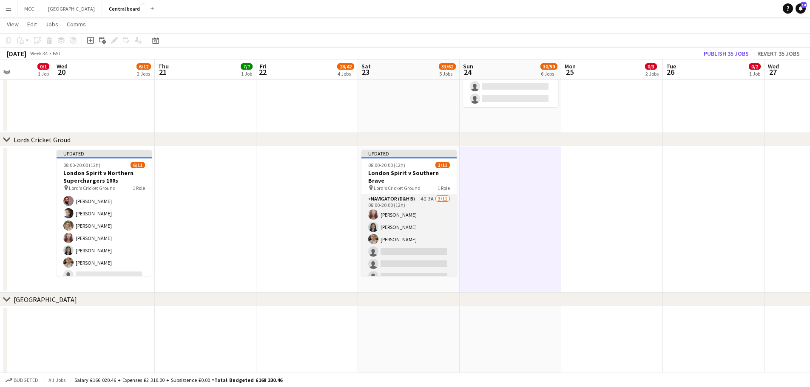
click at [433, 229] on app-card-role "Navigator (D&H B) 4I 3A [DATE] 08:00-20:00 (12h) [PERSON_NAME] [PERSON_NAME] [P…" at bounding box center [408, 270] width 95 height 152
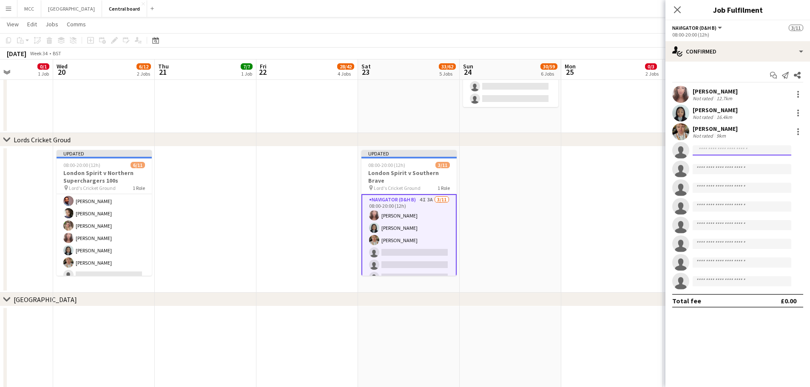
click at [726, 154] on input at bounding box center [741, 150] width 99 height 10
type input "*"
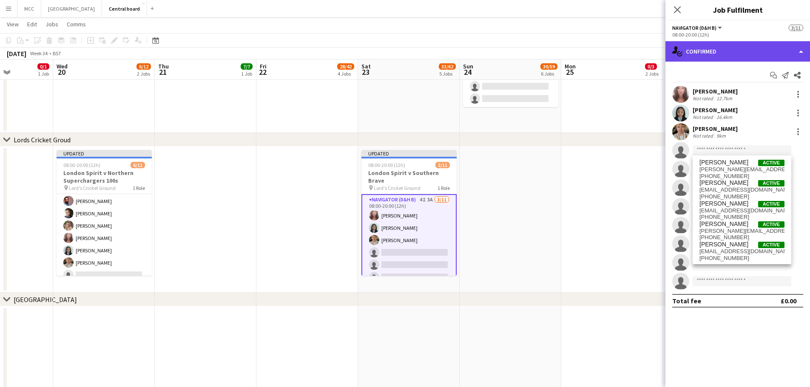
click at [773, 58] on div "single-neutral-actions-check-2 Confirmed" at bounding box center [737, 51] width 144 height 20
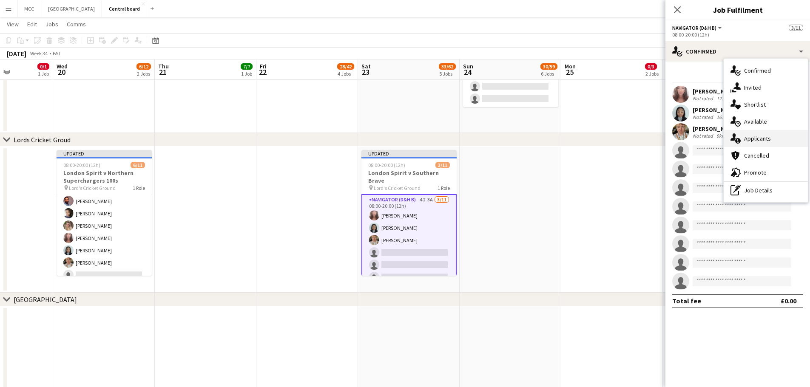
click at [762, 139] on div "single-neutral-actions-information Applicants" at bounding box center [765, 138] width 84 height 17
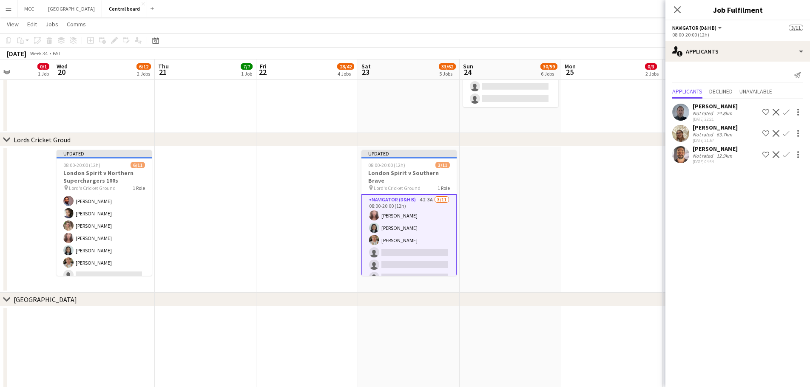
click at [743, 41] on app-options-switcher "Navigator (D&H B) All roles Navigator (D&H B) [DATE] 08:00-20:00 (12h)" at bounding box center [737, 30] width 144 height 21
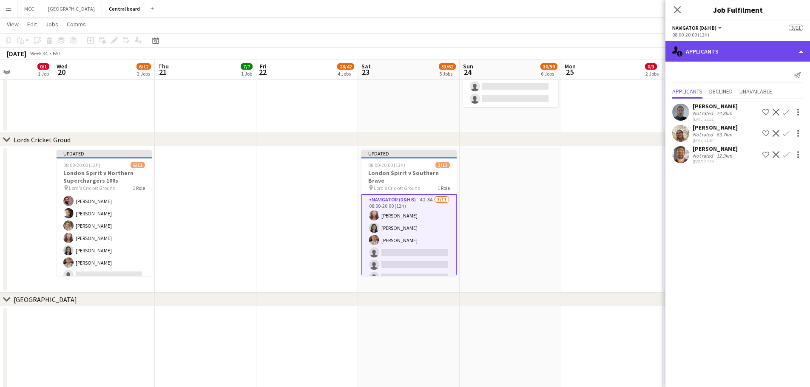
click at [746, 51] on div "single-neutral-actions-information Applicants" at bounding box center [737, 51] width 144 height 20
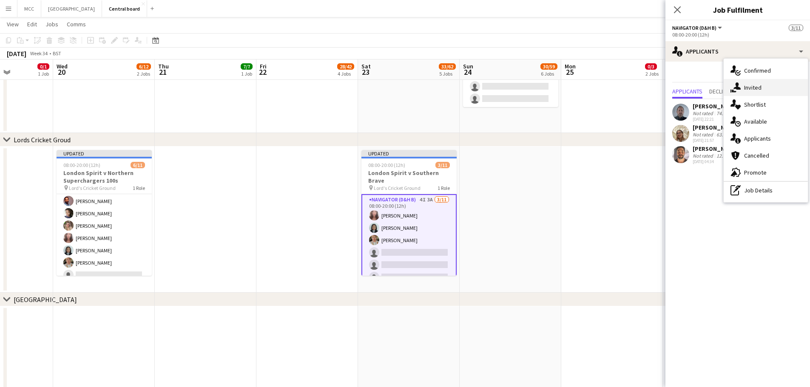
click at [752, 90] on div "single-neutral-actions-share-1 Invited" at bounding box center [765, 87] width 84 height 17
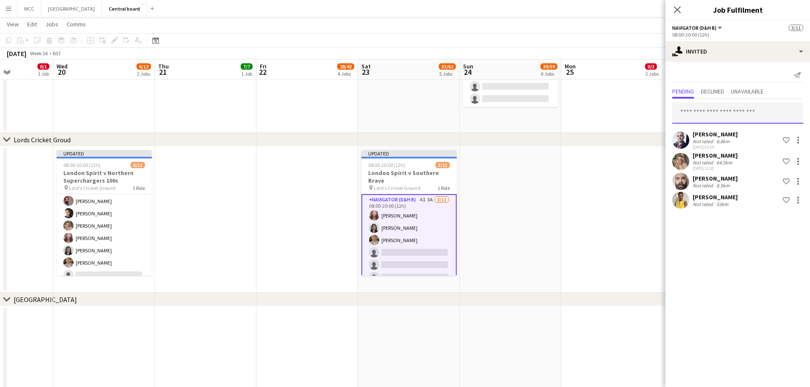
click at [741, 112] on input "text" at bounding box center [737, 112] width 131 height 21
type input "****"
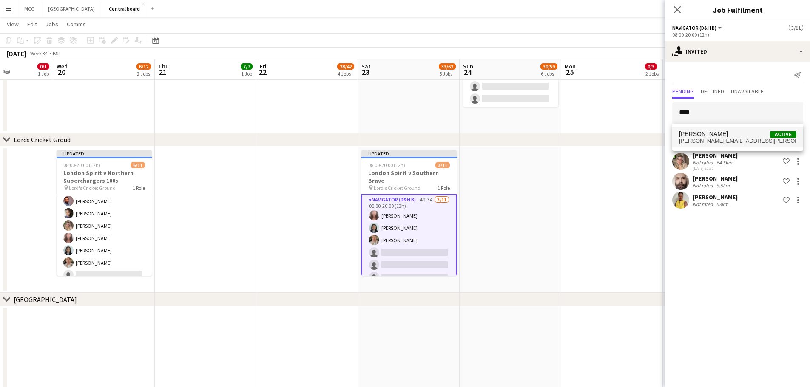
click at [722, 136] on span "[PERSON_NAME] Active" at bounding box center [737, 133] width 117 height 7
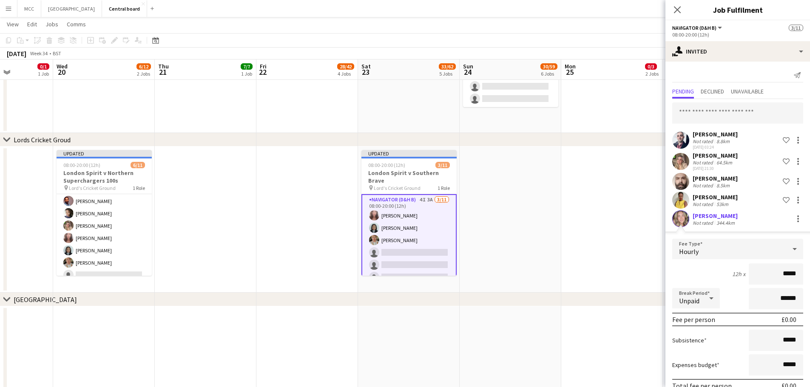
scroll to position [42, 0]
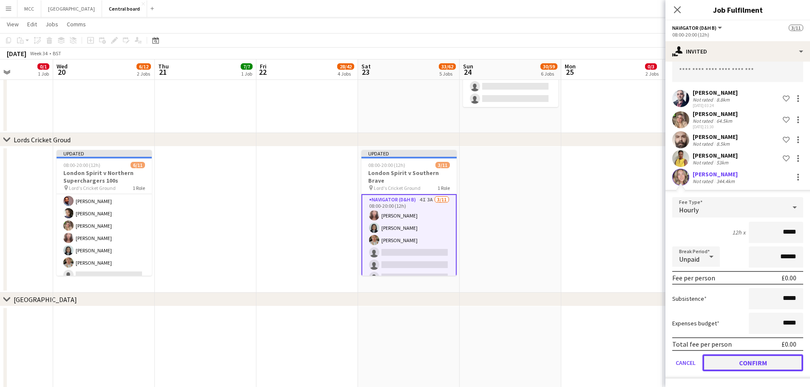
click at [759, 365] on button "Confirm" at bounding box center [752, 362] width 101 height 17
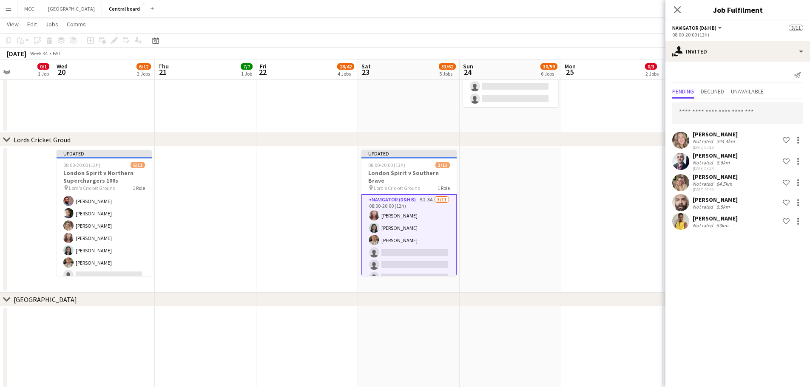
scroll to position [0, 0]
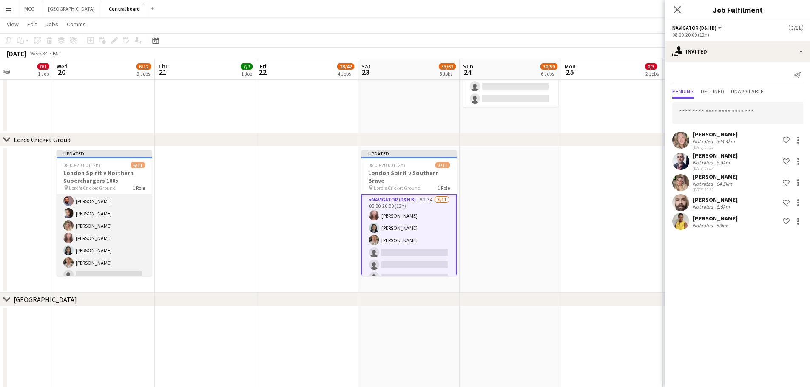
click at [138, 238] on app-card-role "Navigator (D&H B) 1I 4A [DATE] 08:00-20:00 (12h) [PERSON_NAME] [PERSON_NAME] [P…" at bounding box center [104, 257] width 95 height 152
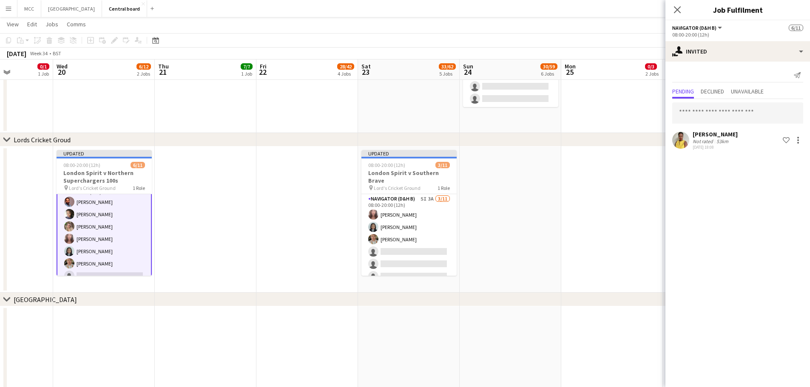
scroll to position [14, 0]
click at [750, 118] on input "text" at bounding box center [737, 112] width 131 height 21
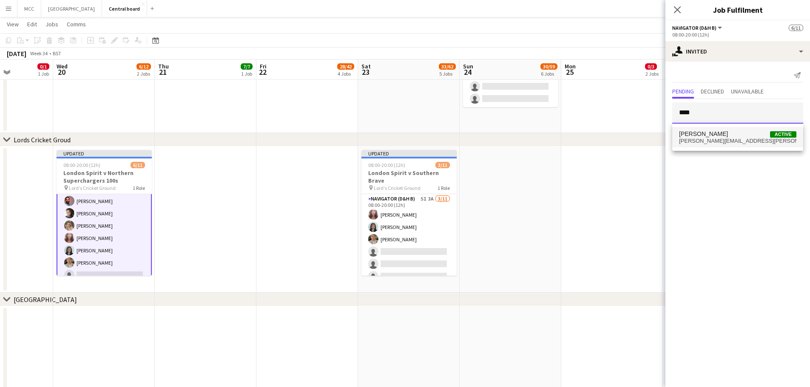
type input "****"
click at [738, 144] on mat-option "[PERSON_NAME] Active [PERSON_NAME][EMAIL_ADDRESS][PERSON_NAME][DOMAIN_NAME]" at bounding box center [737, 137] width 131 height 20
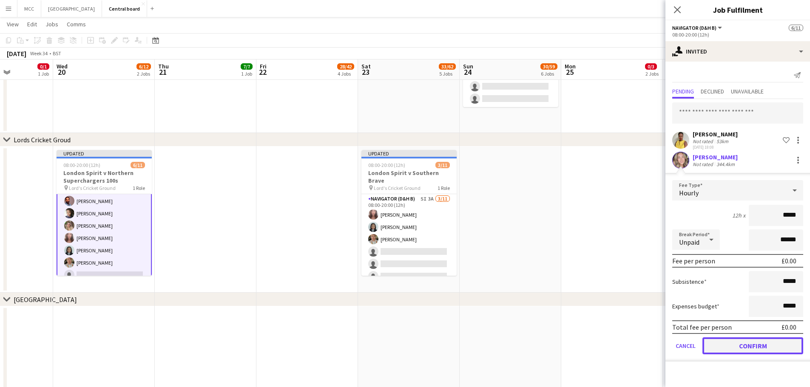
click at [749, 347] on button "Confirm" at bounding box center [752, 345] width 101 height 17
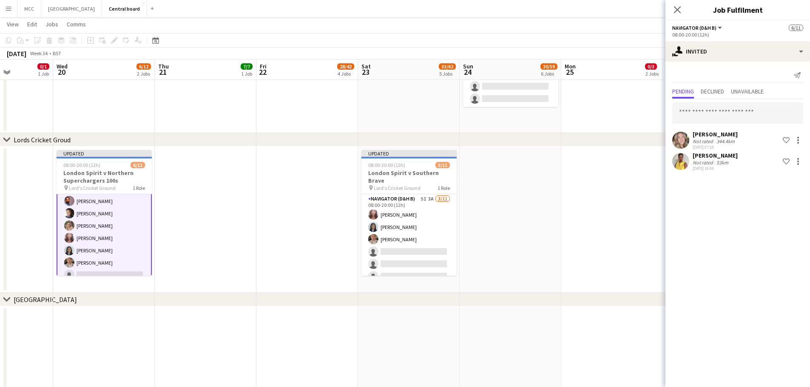
click at [556, 249] on app-date-cell at bounding box center [510, 220] width 102 height 146
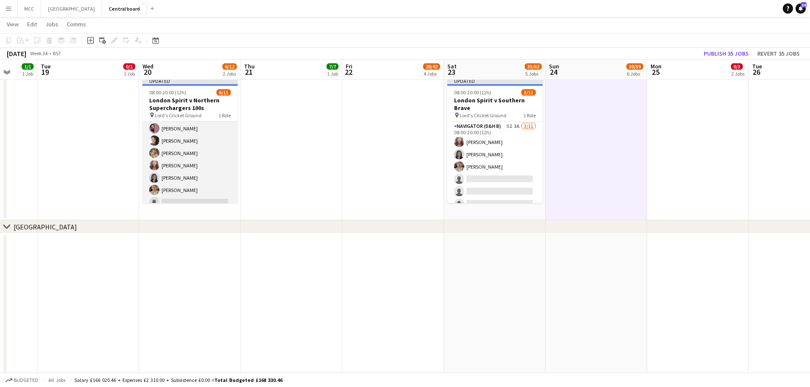
scroll to position [35, 0]
click at [196, 176] on app-card-role "Navigator (D&H B) 2I 4A [DATE] 08:00-20:00 (12h) [PERSON_NAME] [PERSON_NAME] [P…" at bounding box center [189, 163] width 95 height 152
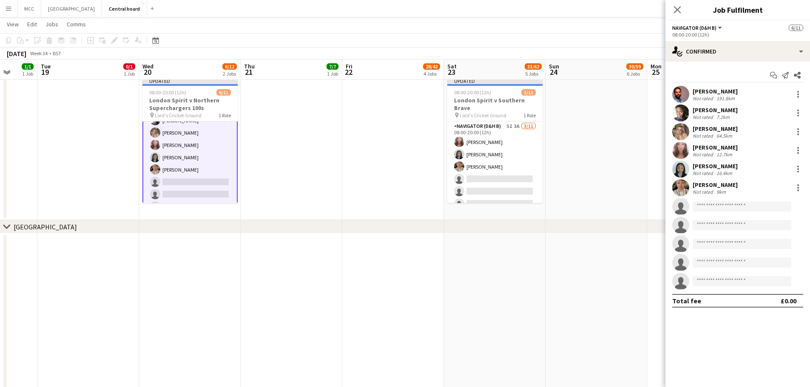
scroll to position [36, 0]
click at [727, 210] on input "*" at bounding box center [741, 206] width 99 height 10
type input "*****"
click at [730, 225] on span "[EMAIL_ADDRESS][DOMAIN_NAME]" at bounding box center [741, 225] width 85 height 7
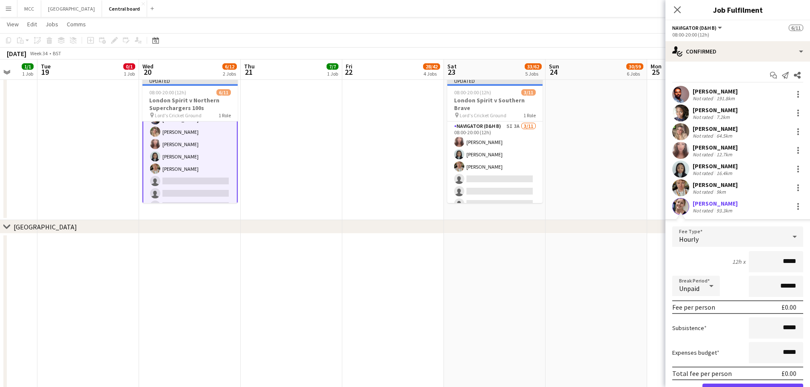
scroll to position [120, 0]
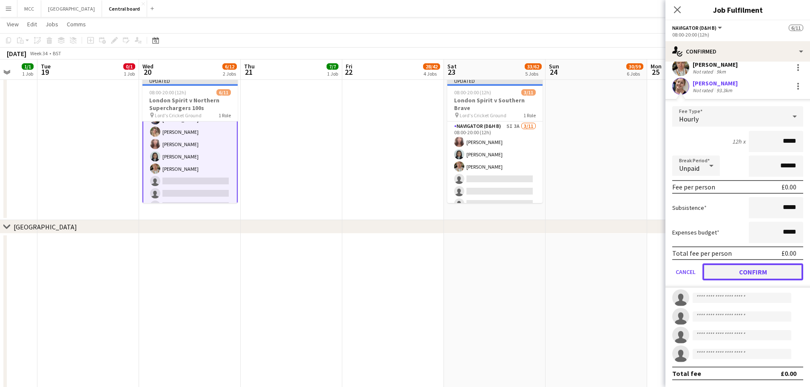
click at [767, 272] on button "Confirm" at bounding box center [752, 271] width 101 height 17
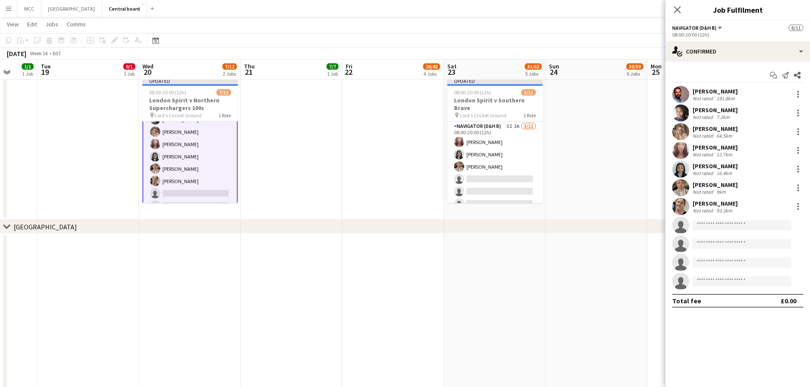
scroll to position [0, 0]
click at [794, 206] on div at bounding box center [798, 206] width 10 height 10
click at [776, 296] on button "Remove" at bounding box center [769, 304] width 66 height 20
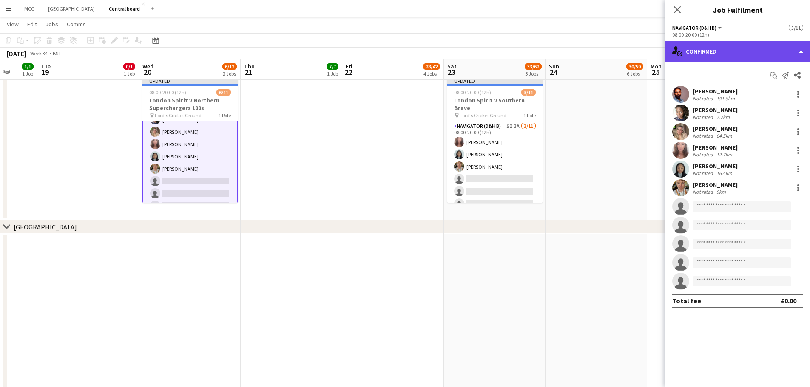
click at [740, 54] on div "single-neutral-actions-check-2 Confirmed" at bounding box center [737, 51] width 144 height 20
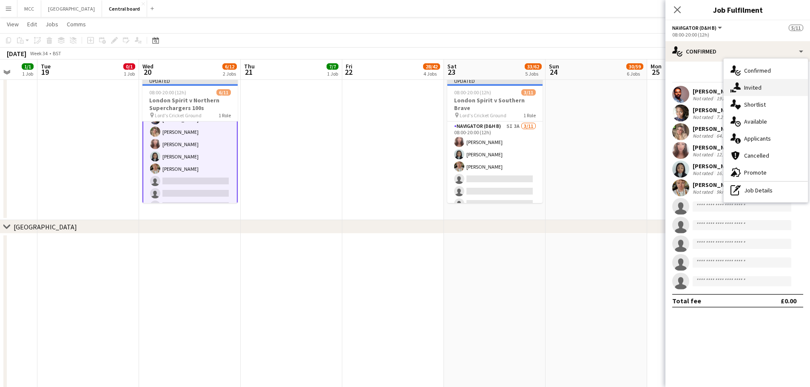
click at [764, 88] on div "single-neutral-actions-share-1 Invited" at bounding box center [765, 87] width 84 height 17
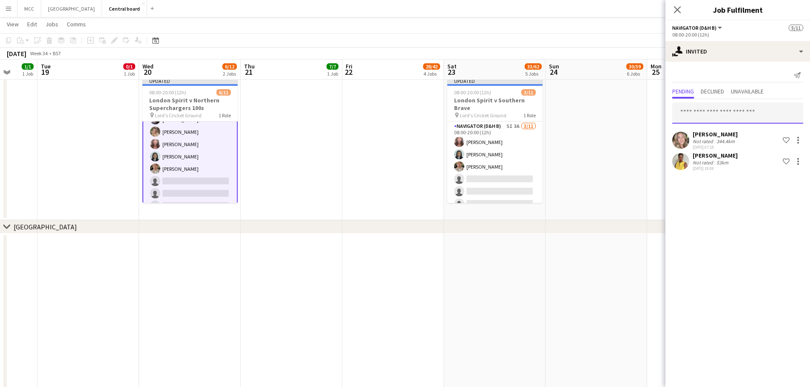
click at [729, 111] on input "text" at bounding box center [737, 112] width 131 height 21
type input "****"
click at [728, 130] on mat-option "[PERSON_NAME] Active [EMAIL_ADDRESS][DOMAIN_NAME]" at bounding box center [737, 137] width 131 height 20
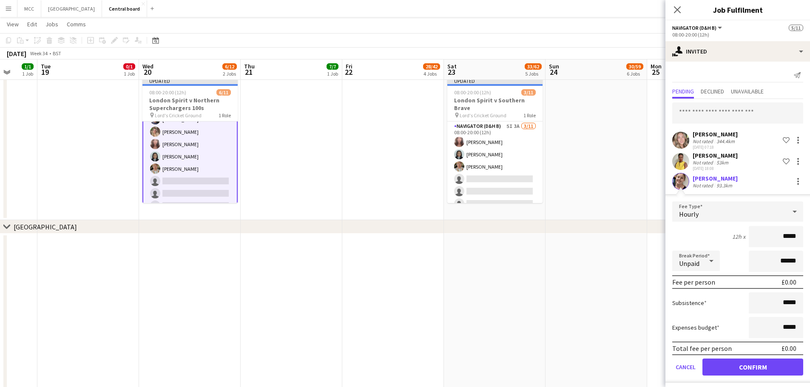
scroll to position [4, 0]
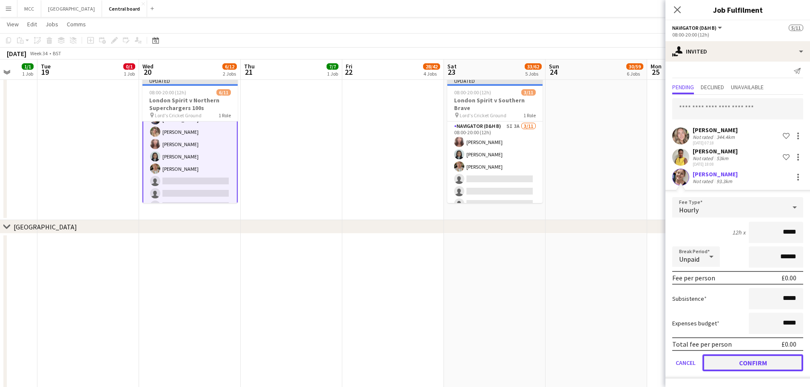
click at [761, 365] on button "Confirm" at bounding box center [752, 362] width 101 height 17
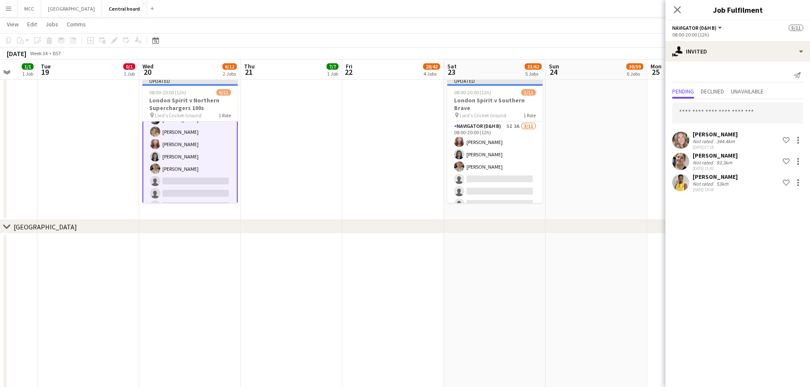
scroll to position [0, 0]
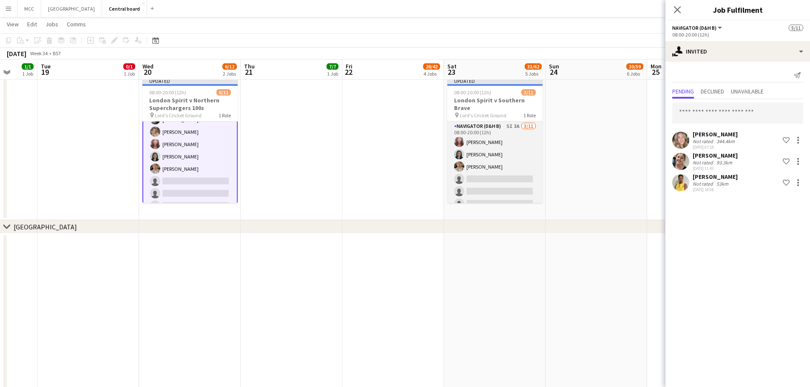
click at [505, 178] on app-card-role "Navigator (D&H B) 5I 3A [DATE] 08:00-20:00 (12h) [PERSON_NAME] [PERSON_NAME] [P…" at bounding box center [494, 198] width 95 height 152
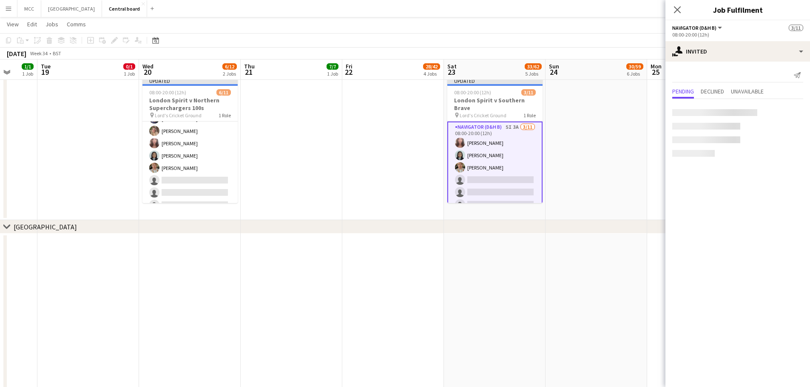
scroll to position [35, 0]
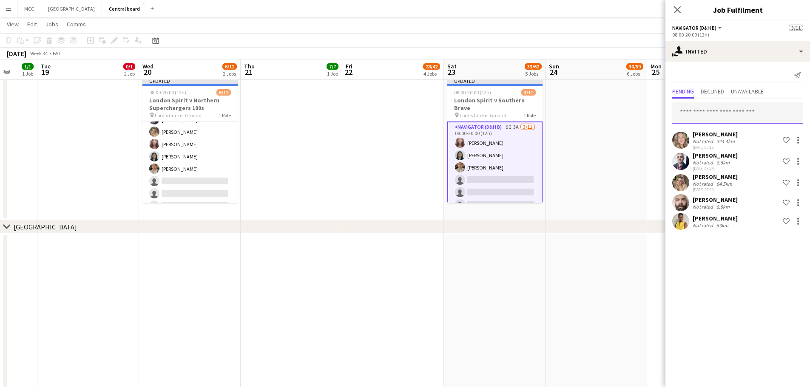
click at [758, 113] on input "text" at bounding box center [737, 112] width 131 height 21
type input "*****"
click at [758, 134] on span "[PERSON_NAME] Active" at bounding box center [737, 133] width 117 height 7
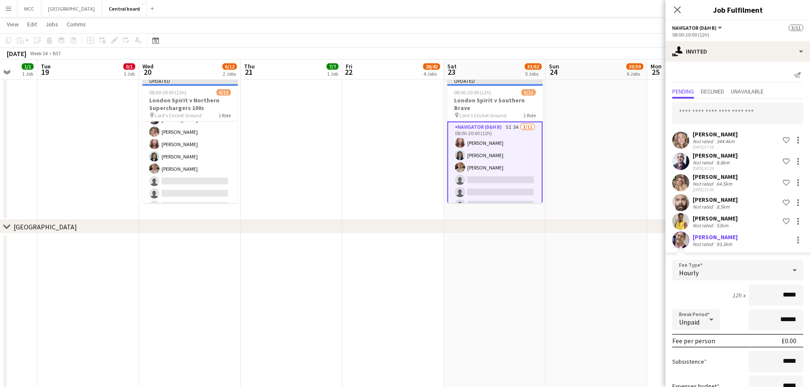
scroll to position [63, 0]
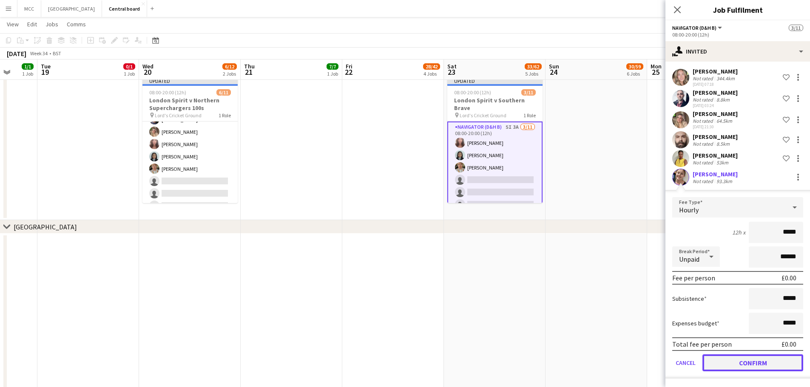
click at [754, 362] on button "Confirm" at bounding box center [752, 362] width 101 height 17
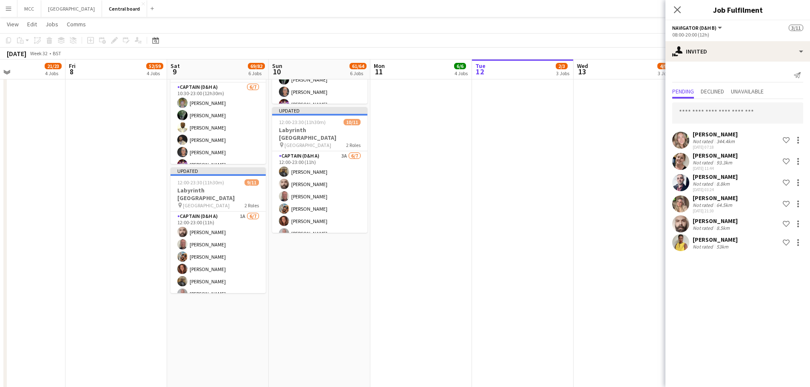
scroll to position [0, 0]
